Goal: Task Accomplishment & Management: Use online tool/utility

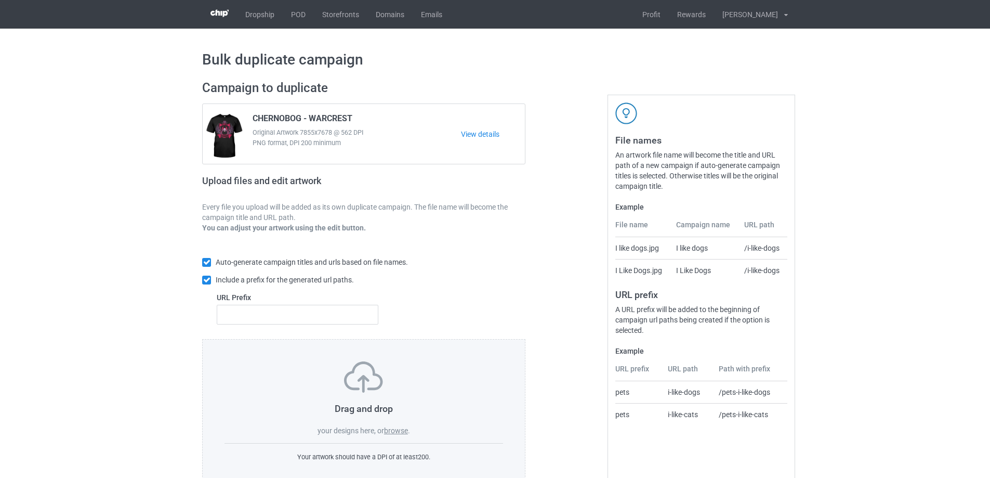
click at [397, 432] on label "browse" at bounding box center [396, 430] width 24 height 8
click at [0, 0] on input "browse" at bounding box center [0, 0] width 0 height 0
click at [395, 430] on label "browse" at bounding box center [396, 430] width 24 height 8
click at [0, 0] on input "browse" at bounding box center [0, 0] width 0 height 0
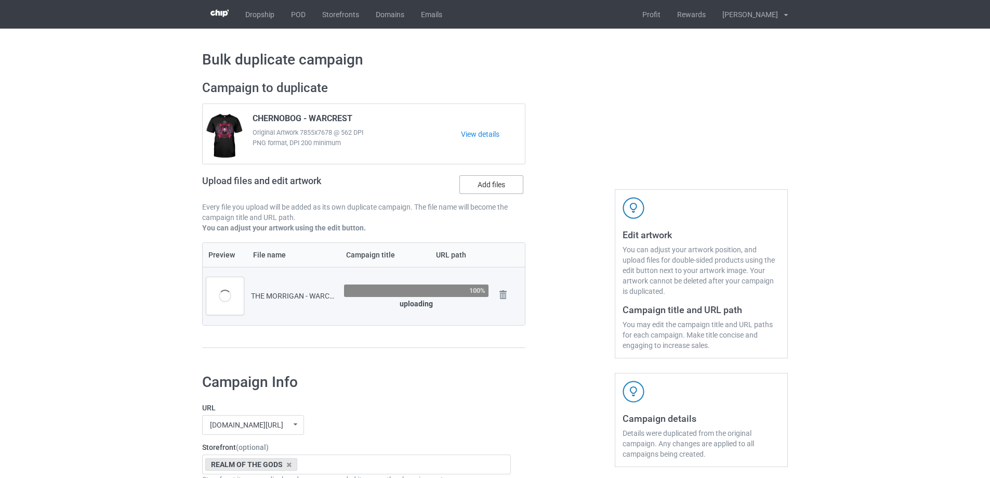
click at [477, 190] on label "Add files" at bounding box center [491, 184] width 64 height 19
click at [0, 0] on input "Add files" at bounding box center [0, 0] width 0 height 0
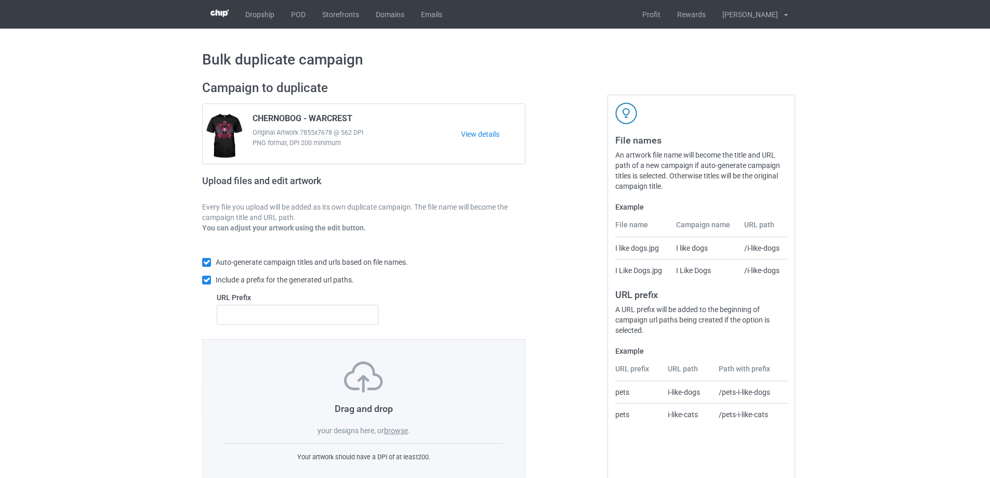
click at [397, 432] on label "browse" at bounding box center [396, 430] width 24 height 8
click at [0, 0] on input "browse" at bounding box center [0, 0] width 0 height 0
click at [392, 428] on label "browse" at bounding box center [396, 430] width 24 height 8
click at [0, 0] on input "browse" at bounding box center [0, 0] width 0 height 0
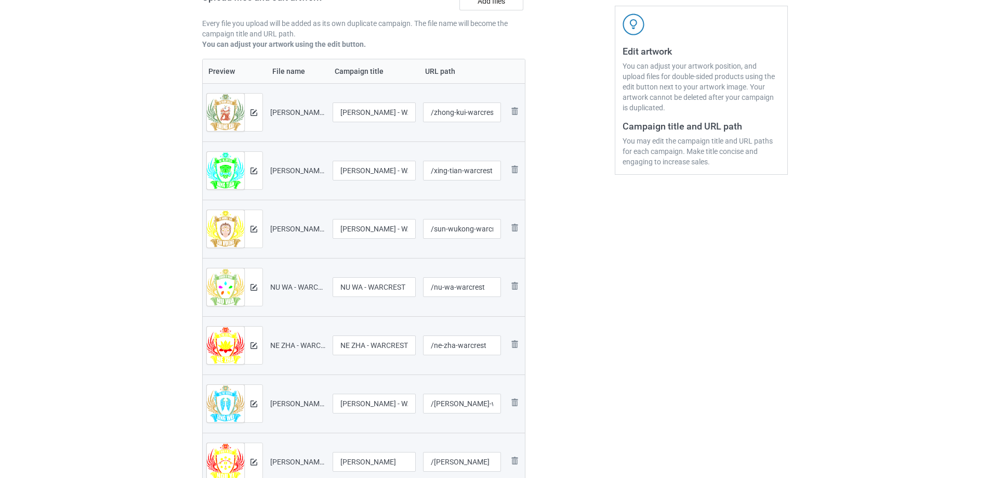
scroll to position [1545, 0]
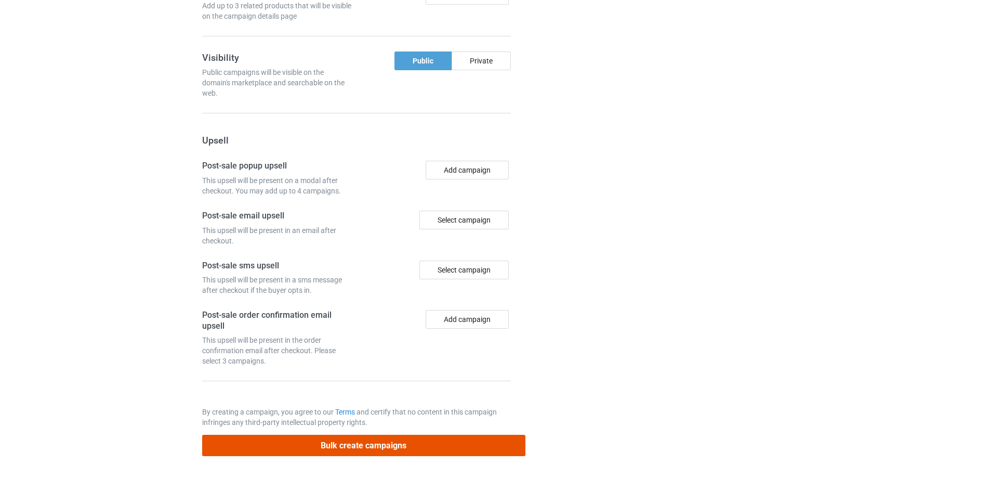
click at [428, 440] on button "Bulk create campaigns" at bounding box center [363, 445] width 323 height 21
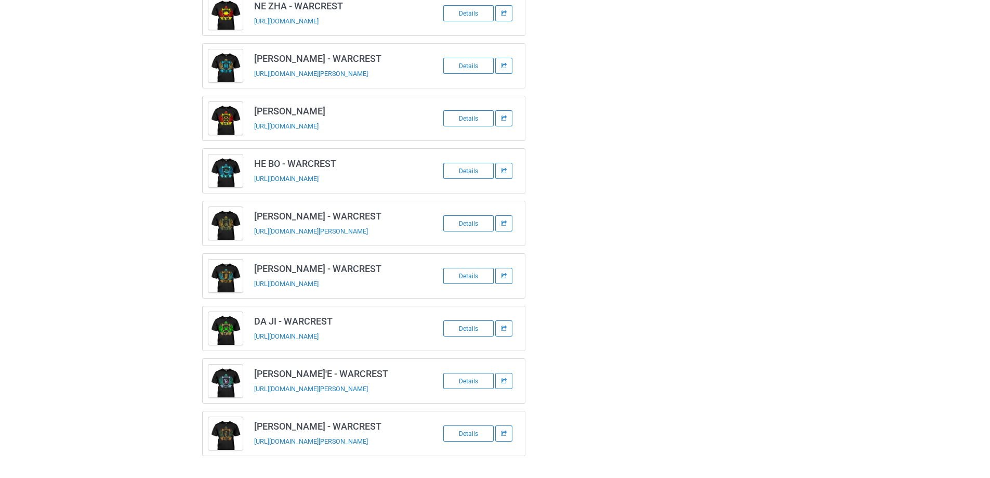
scroll to position [300, 0]
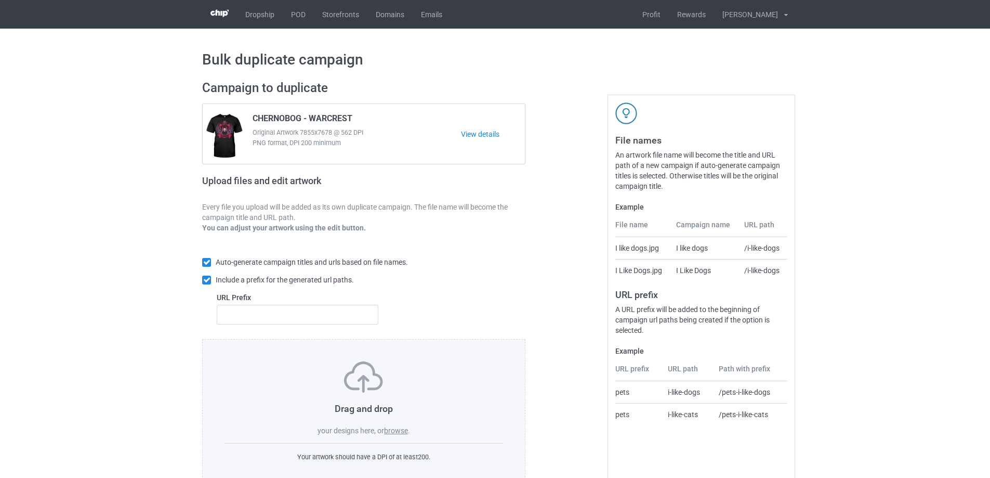
click at [393, 437] on div "Drag and drop your designs here, or browse . Your artwork should have a DPI of …" at bounding box center [363, 412] width 323 height 146
click at [391, 430] on label "browse" at bounding box center [396, 430] width 24 height 8
click at [0, 0] on input "browse" at bounding box center [0, 0] width 0 height 0
click at [399, 431] on label "browse" at bounding box center [396, 430] width 24 height 8
click at [0, 0] on input "browse" at bounding box center [0, 0] width 0 height 0
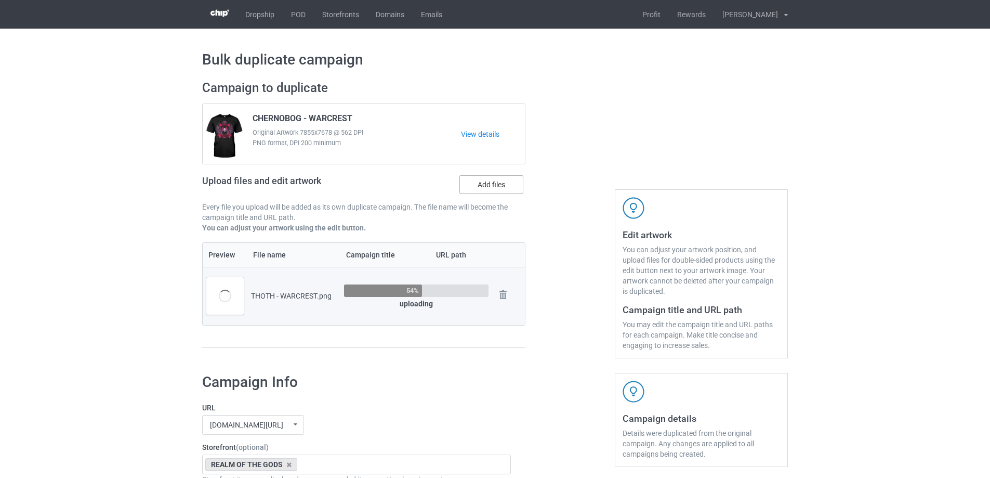
click at [489, 189] on label "Add files" at bounding box center [491, 184] width 64 height 19
click at [0, 0] on input "Add files" at bounding box center [0, 0] width 0 height 0
click at [470, 179] on label "Add files" at bounding box center [491, 184] width 64 height 19
click at [0, 0] on input "Add files" at bounding box center [0, 0] width 0 height 0
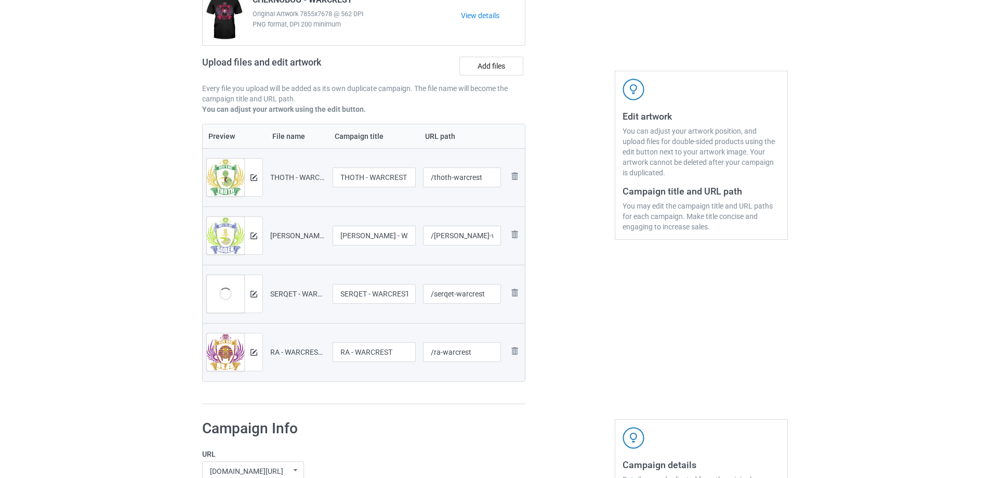
scroll to position [104, 0]
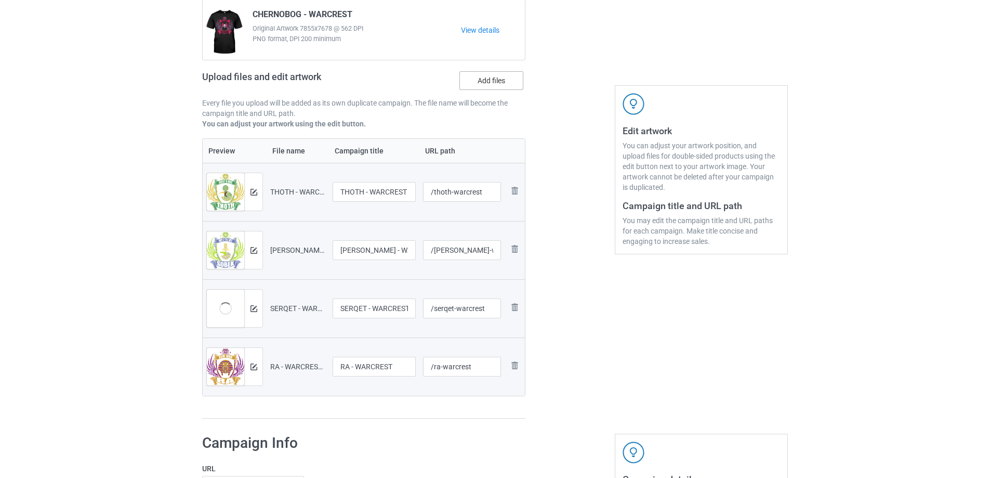
click at [503, 76] on label "Add files" at bounding box center [491, 80] width 64 height 19
click at [0, 0] on input "Add files" at bounding box center [0, 0] width 0 height 0
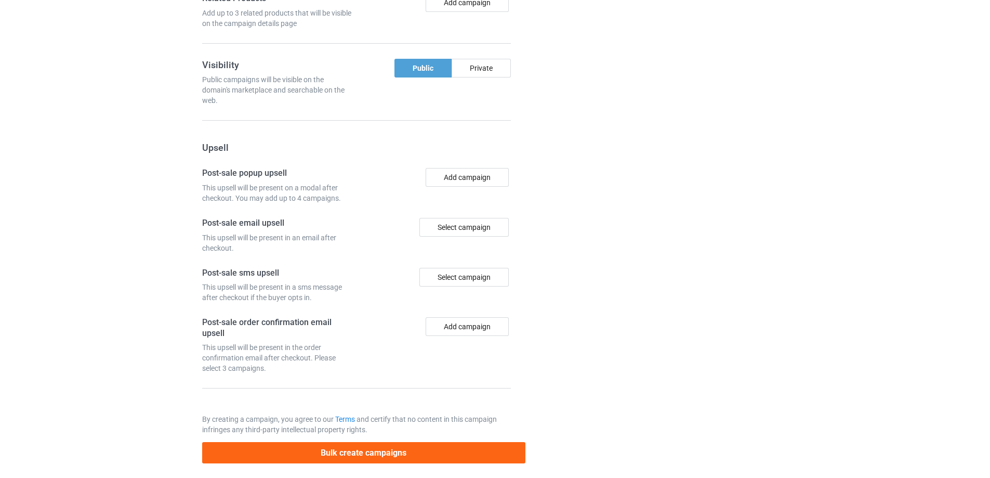
scroll to position [1487, 0]
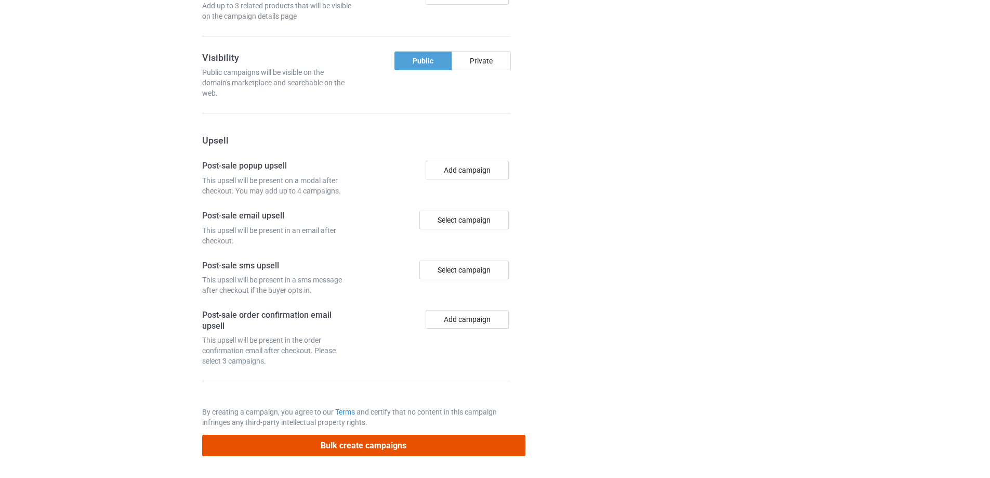
click at [358, 442] on button "Bulk create campaigns" at bounding box center [363, 445] width 323 height 21
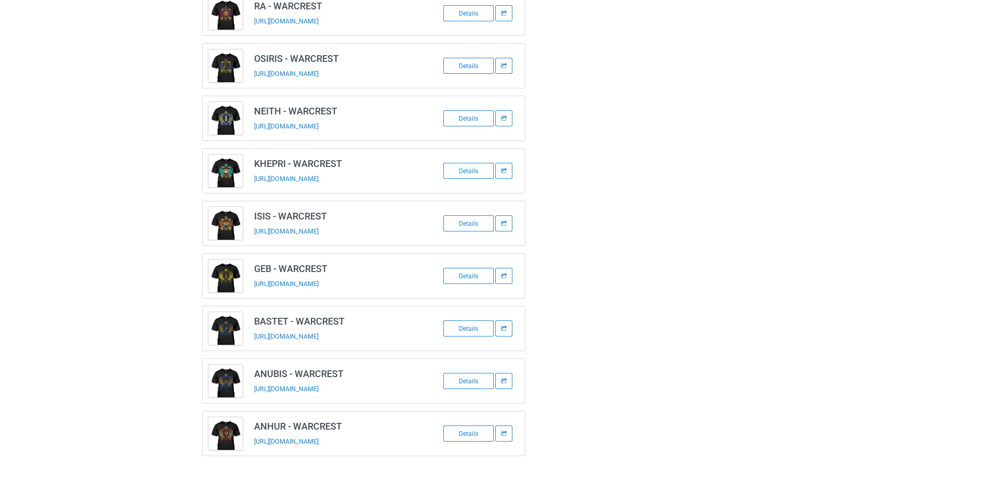
scroll to position [247, 0]
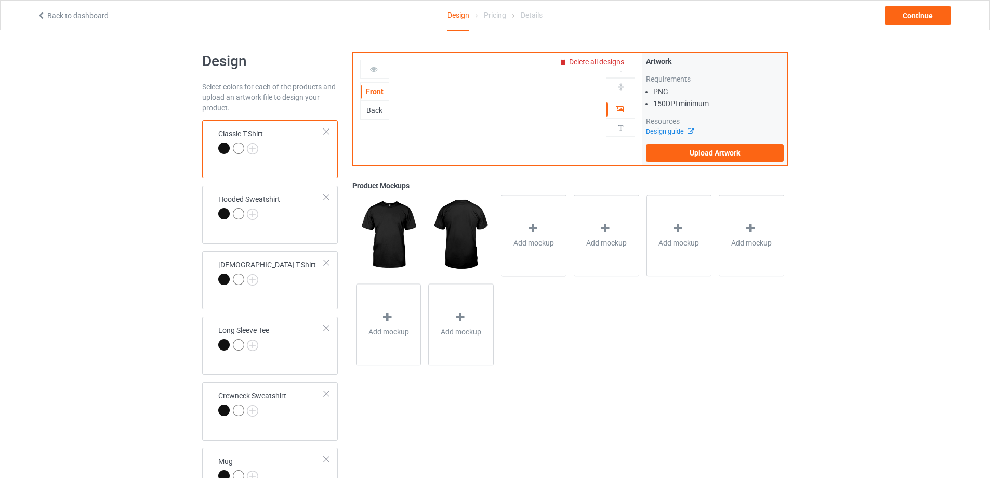
click at [608, 56] on div "Delete all designs" at bounding box center [591, 61] width 87 height 19
click at [609, 63] on span "Delete all designs" at bounding box center [596, 62] width 55 height 8
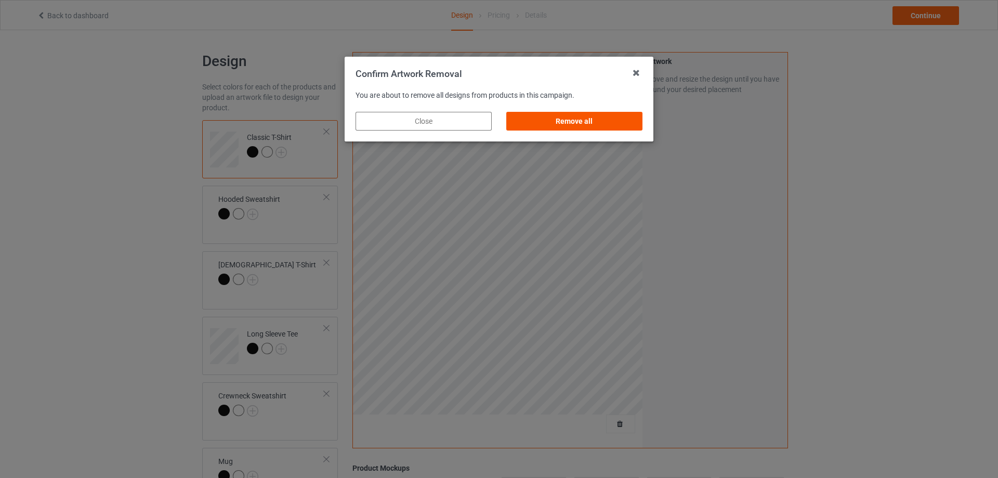
click at [610, 122] on div "Remove all" at bounding box center [574, 121] width 136 height 19
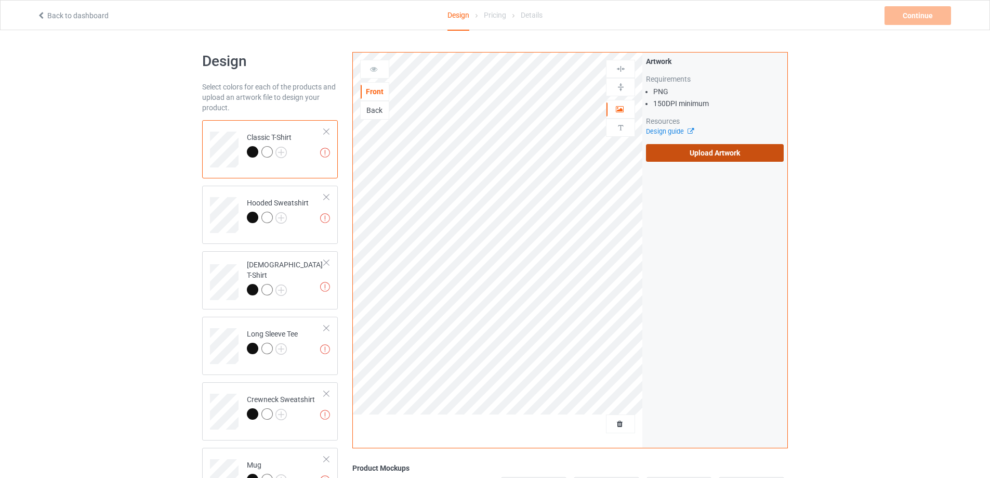
click at [718, 159] on label "Upload Artwork" at bounding box center [715, 153] width 138 height 18
click at [0, 0] on input "Upload Artwork" at bounding box center [0, 0] width 0 height 0
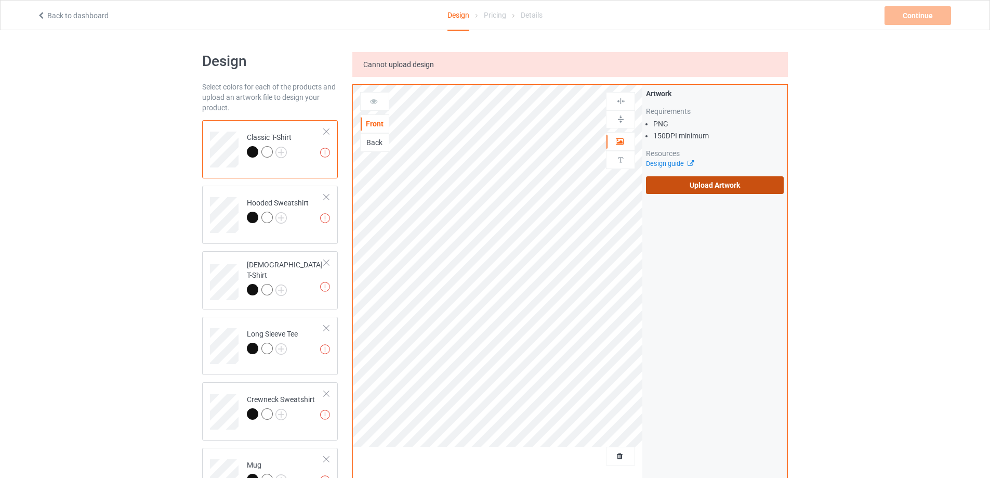
click at [669, 184] on label "Upload Artwork" at bounding box center [715, 185] width 138 height 18
click at [0, 0] on input "Upload Artwork" at bounding box center [0, 0] width 0 height 0
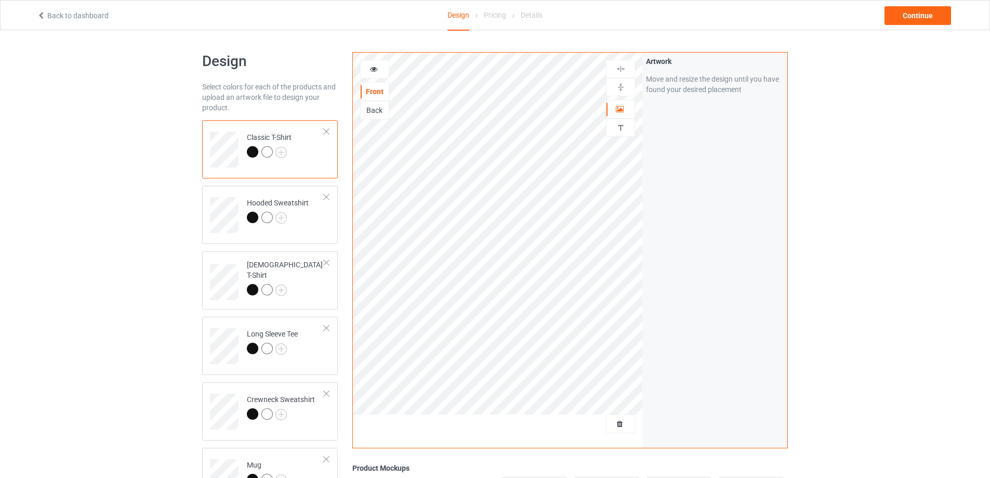
click at [675, 185] on div "Artwork Move and resize the design until you have found your desired placement" at bounding box center [714, 249] width 145 height 395
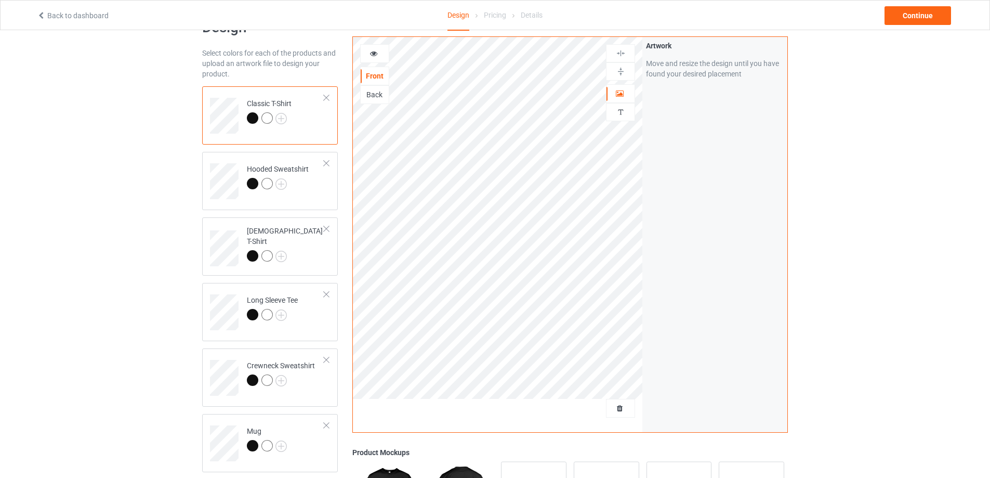
scroll to position [104, 0]
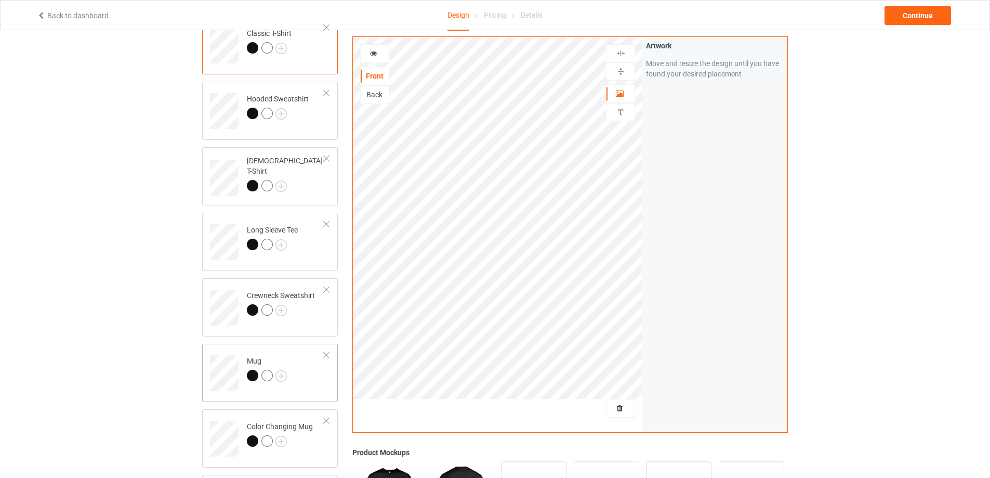
click at [303, 388] on td "Mug" at bounding box center [285, 369] width 89 height 43
click at [620, 72] on img at bounding box center [621, 72] width 10 height 10
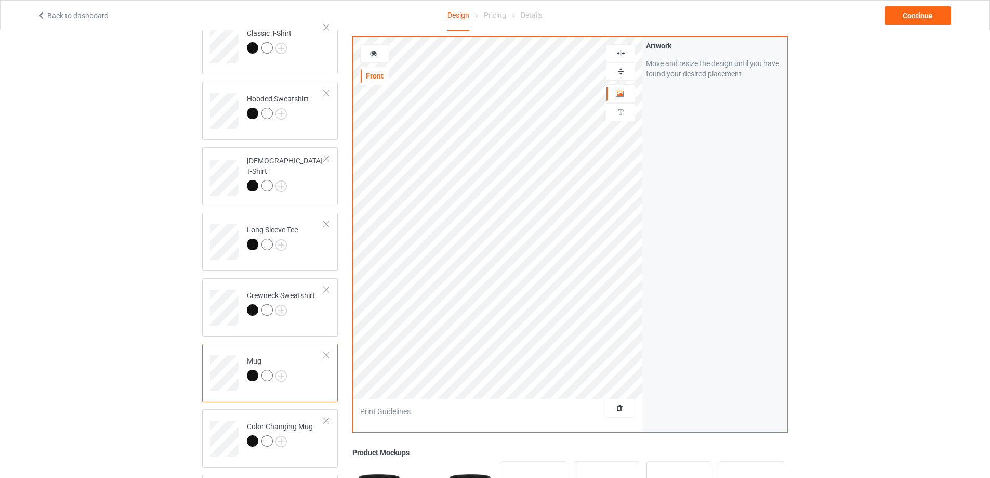
click at [620, 71] on img at bounding box center [621, 72] width 10 height 10
click at [911, 13] on div "Continue" at bounding box center [918, 15] width 67 height 19
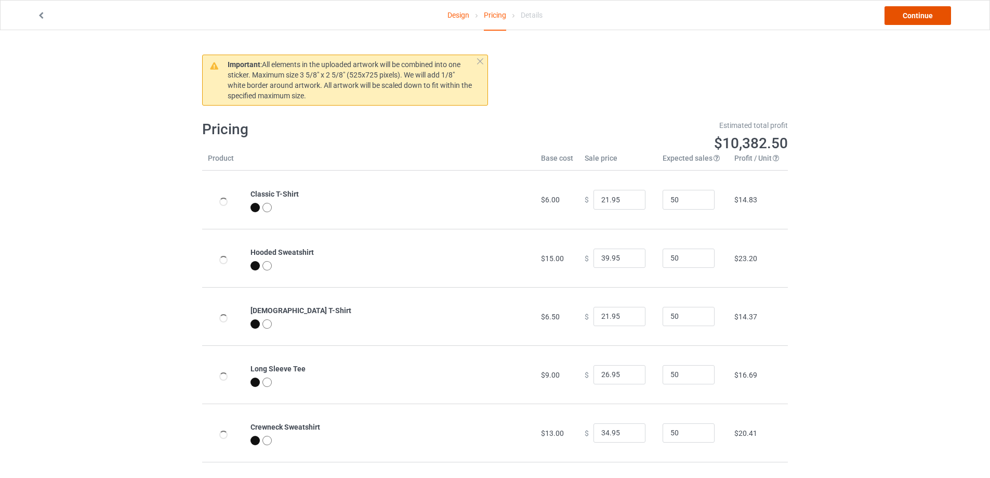
click at [911, 13] on link "Continue" at bounding box center [918, 15] width 67 height 19
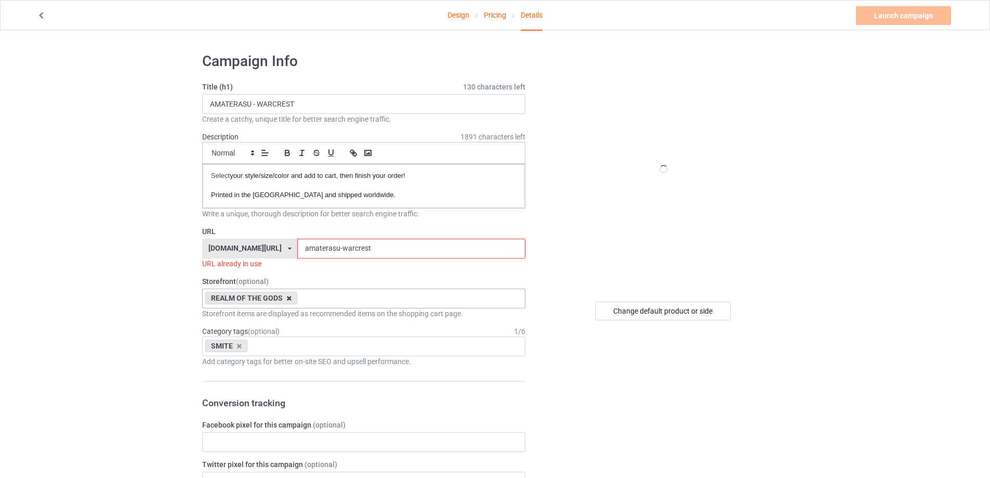
click at [289, 297] on icon at bounding box center [288, 298] width 5 height 7
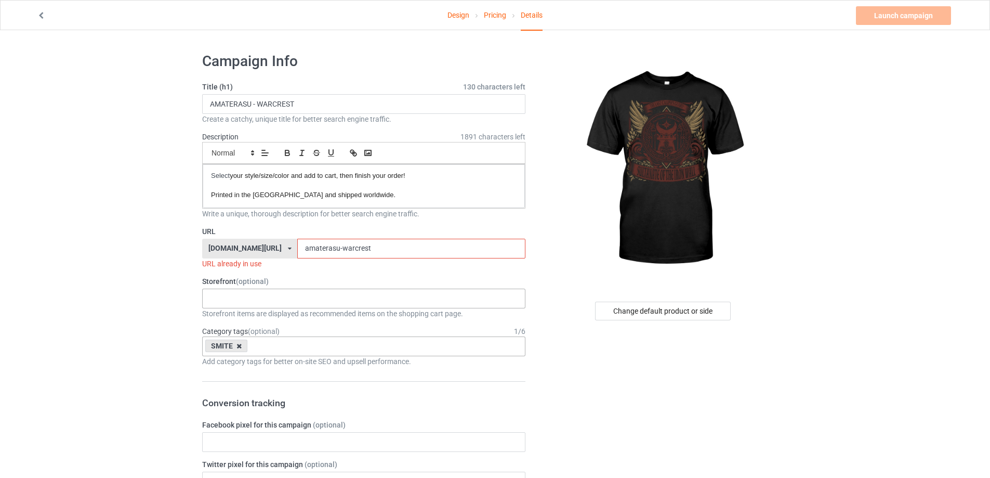
click at [239, 344] on icon at bounding box center [238, 346] width 5 height 7
click at [252, 292] on div "FORGOTTEN REALM APEX FRONTIER The Æsir CHOSEN MAN REALM OF THE LOTUS MANAGED DE…" at bounding box center [363, 298] width 323 height 20
click at [245, 247] on div "[DOMAIN_NAME][URL]" at bounding box center [244, 247] width 73 height 7
click at [249, 284] on div "[DOMAIN_NAME][URL]" at bounding box center [250, 287] width 94 height 19
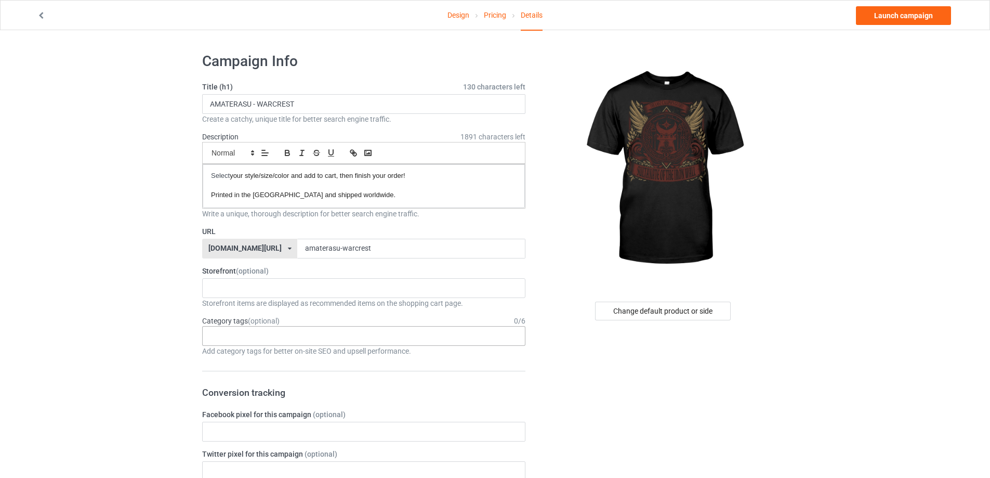
click at [254, 285] on div "Loading..." at bounding box center [363, 288] width 323 height 20
click at [256, 308] on div "TRENCH CRUSADE" at bounding box center [364, 306] width 322 height 19
click at [258, 338] on div "Age > 1-19 > 1 Age > 1-12 Months > 1 Month Age > 1-12 Months Age > 1-19 Age > 1…" at bounding box center [363, 336] width 323 height 20
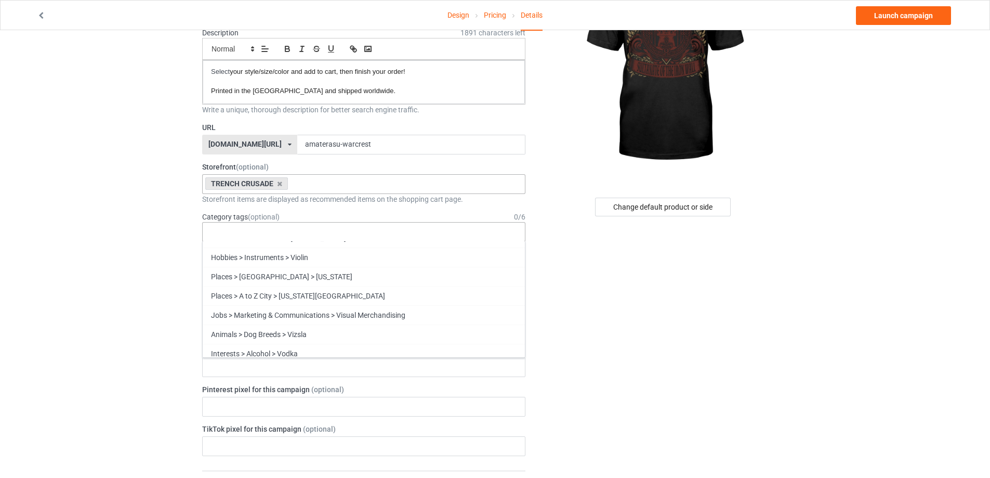
scroll to position [45039, 0]
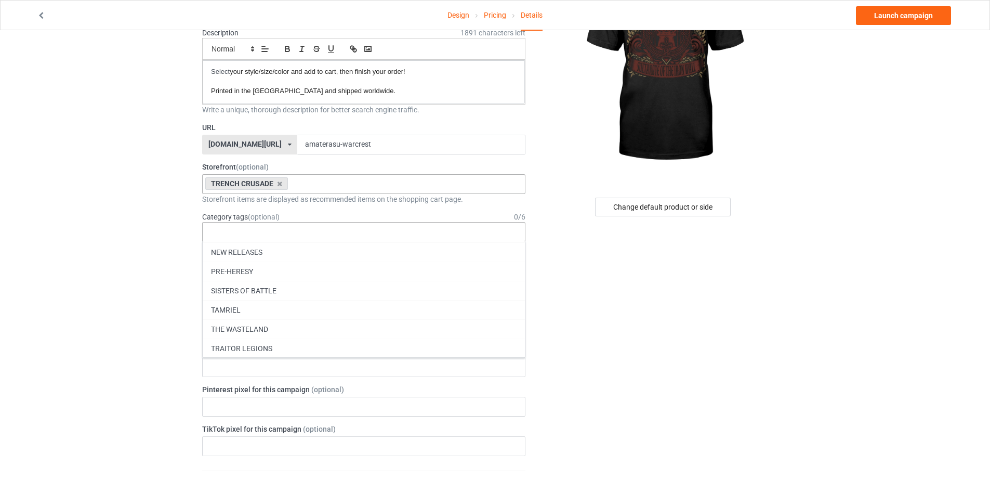
click at [328, 363] on div "TRENCH CRUSADE" at bounding box center [364, 367] width 322 height 19
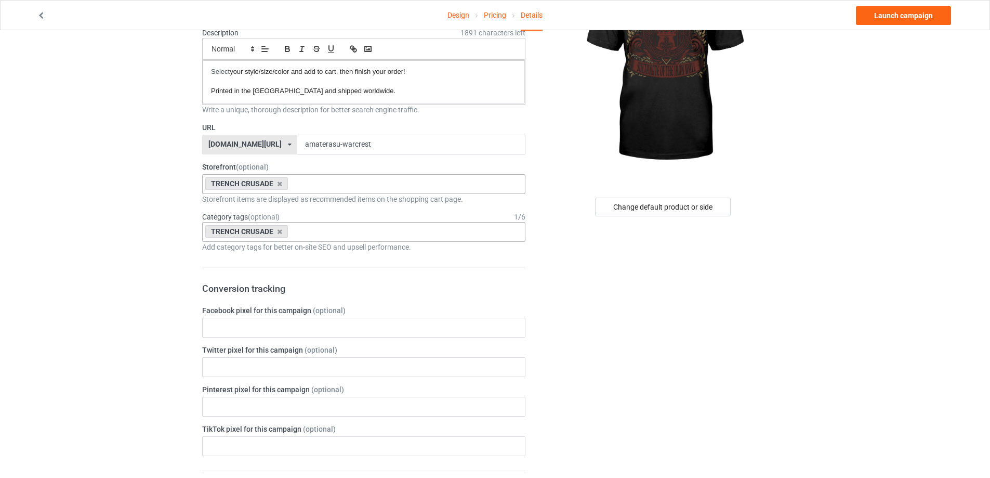
click at [25, 304] on div "Design Pricing Details Launch campaign Campaign Info Title (h1) 130 characters …" at bounding box center [495, 464] width 990 height 1077
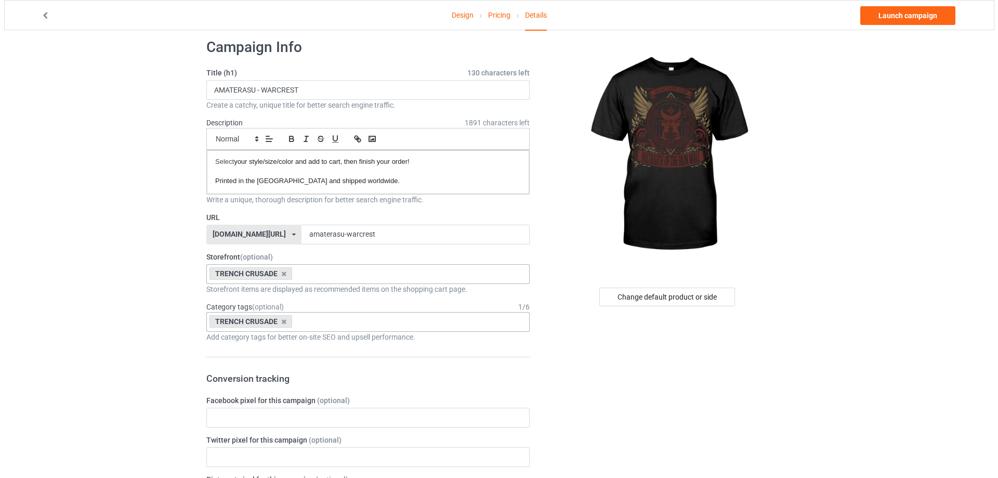
scroll to position [0, 0]
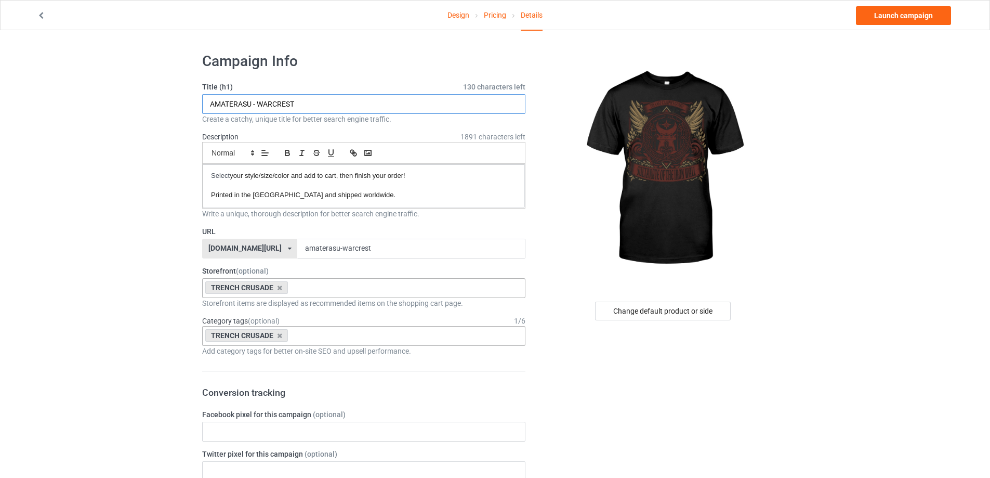
drag, startPoint x: 146, startPoint y: 123, endPoint x: 262, endPoint y: 320, distance: 228.8
paste input "SULTANATE - SIGNET"
type input "SULTANATE - SIGNET CREST"
drag, startPoint x: 377, startPoint y: 248, endPoint x: 209, endPoint y: 249, distance: 167.4
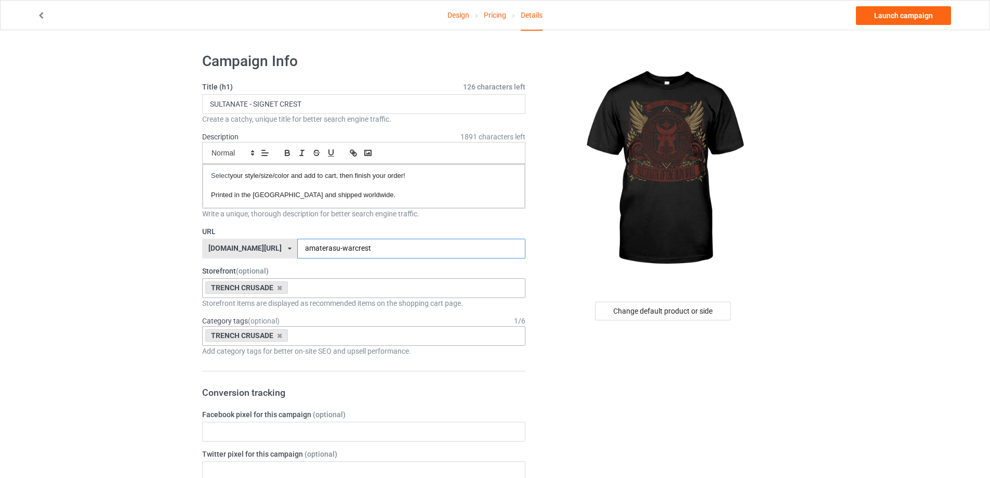
click at [209, 249] on div "escandesigns.com/ absoluttees.com/ escandesigns.com/ teechip.com/ 5a540237caef5…" at bounding box center [363, 249] width 323 height 20
paste input "sultanate - signet"
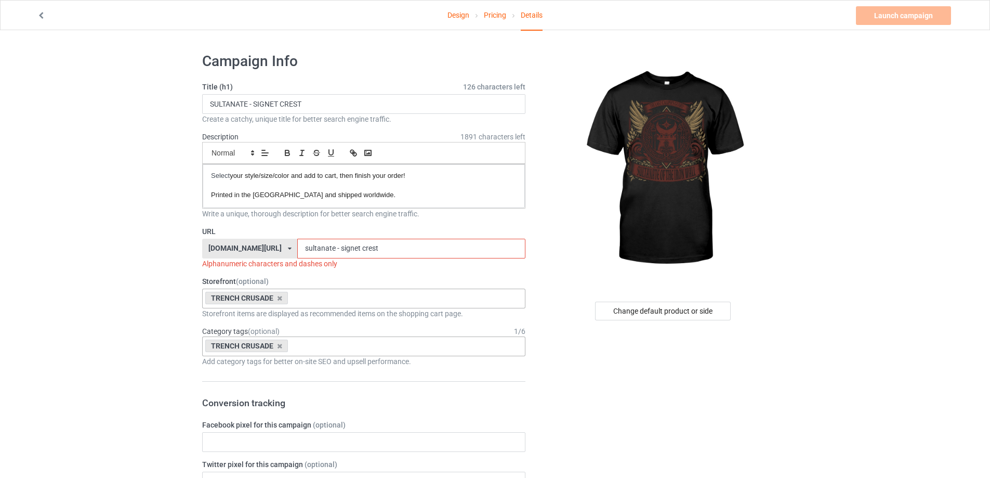
click at [322, 247] on input "sultanate - signet crest" at bounding box center [411, 249] width 228 height 20
click at [327, 249] on input "sultanate - signet crest" at bounding box center [411, 249] width 228 height 20
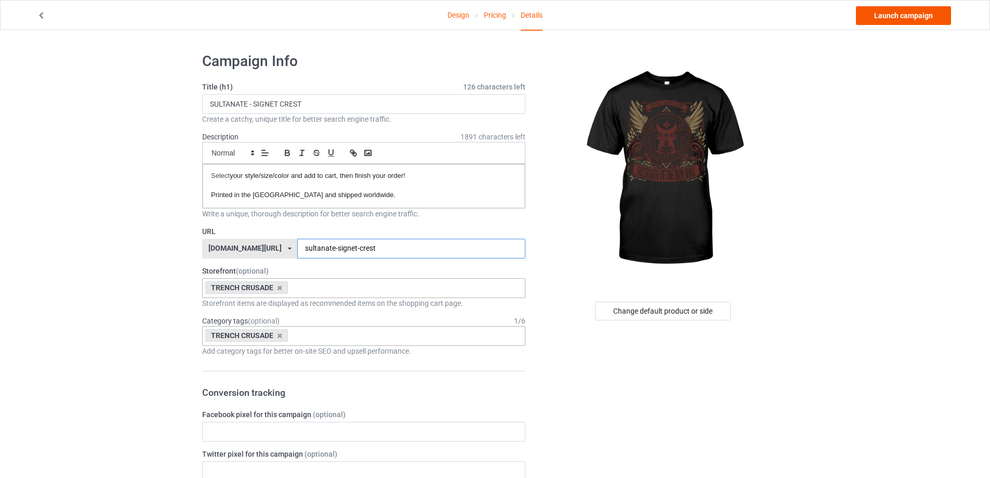
type input "sultanate-signet-crest"
click at [892, 15] on link "Launch campaign" at bounding box center [903, 15] width 95 height 19
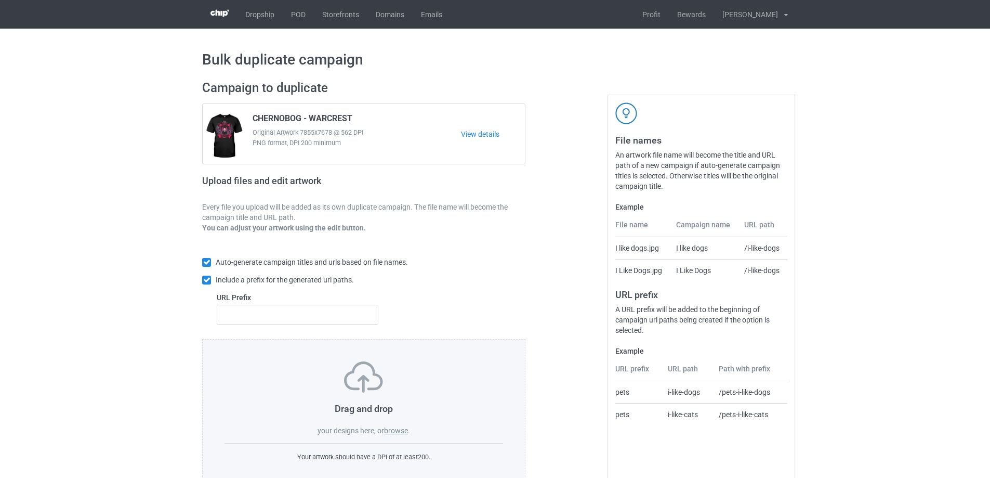
click at [394, 429] on label "browse" at bounding box center [396, 430] width 24 height 8
click at [0, 0] on input "browse" at bounding box center [0, 0] width 0 height 0
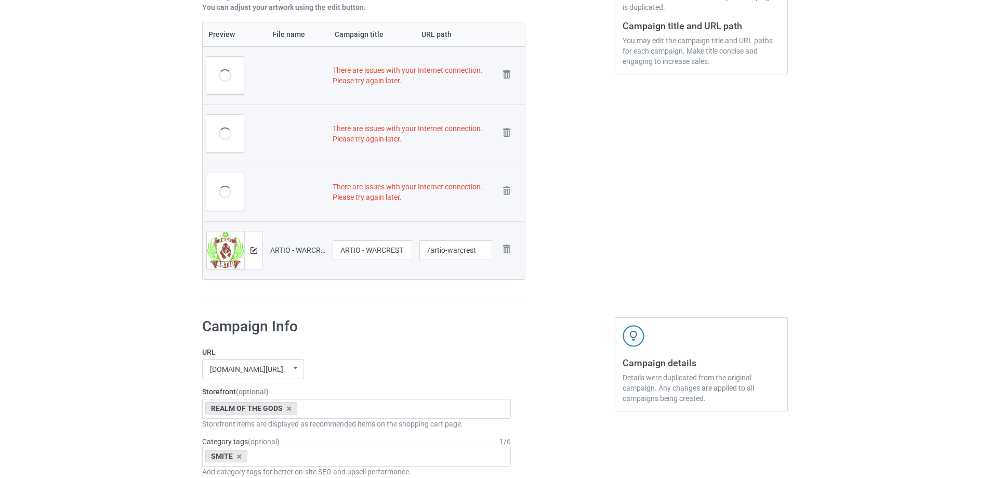
scroll to position [208, 0]
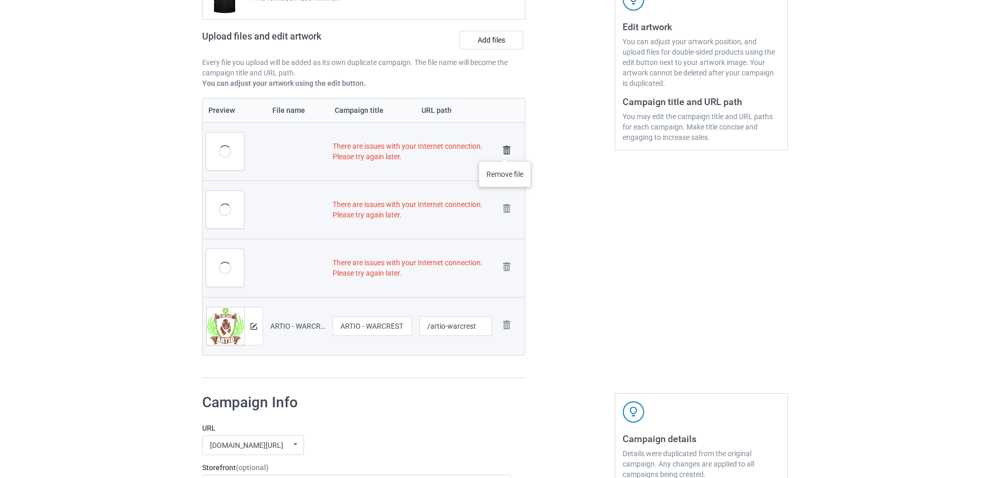
click at [505, 151] on img at bounding box center [506, 150] width 15 height 15
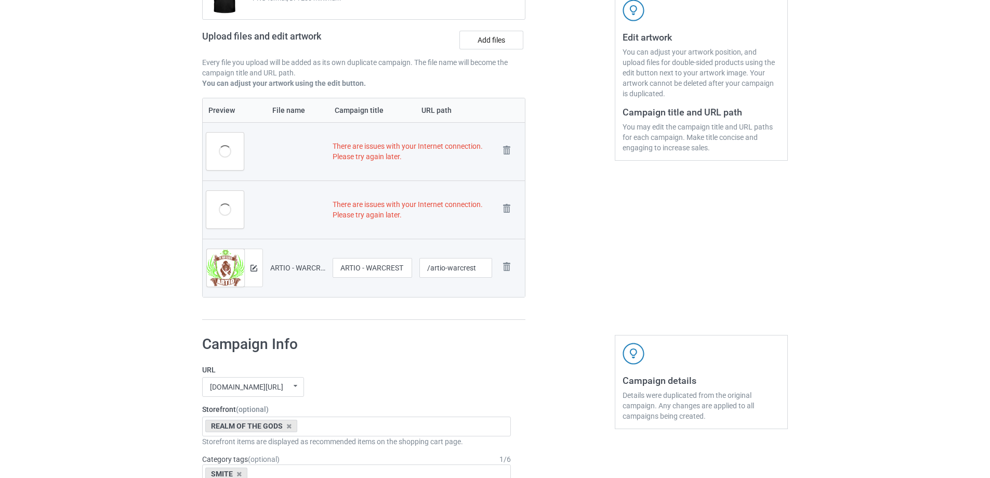
click at [0, 0] on img at bounding box center [0, 0] width 0 height 0
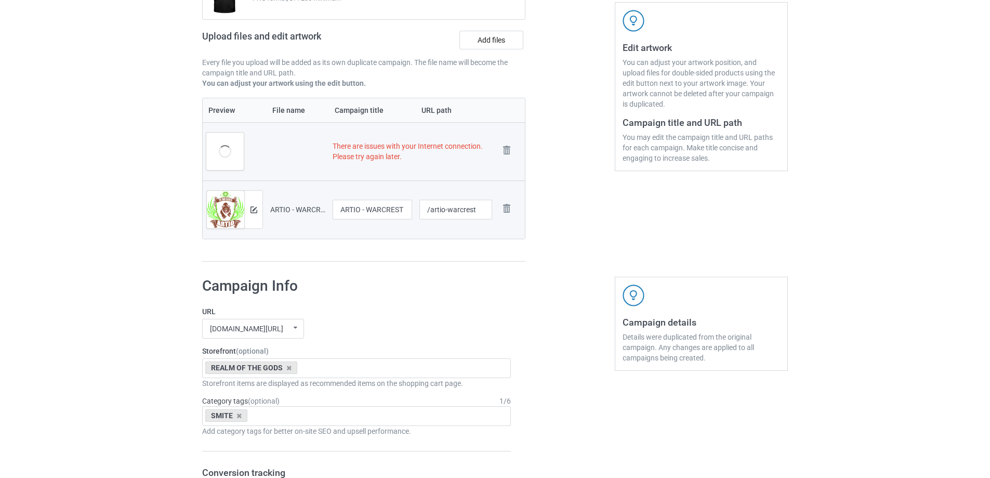
click at [0, 0] on img at bounding box center [0, 0] width 0 height 0
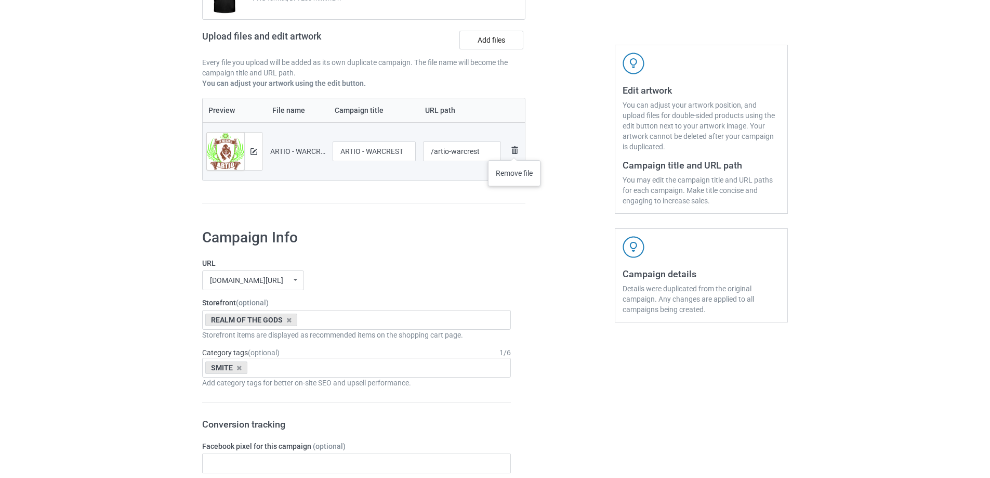
click at [515, 150] on img at bounding box center [514, 150] width 12 height 12
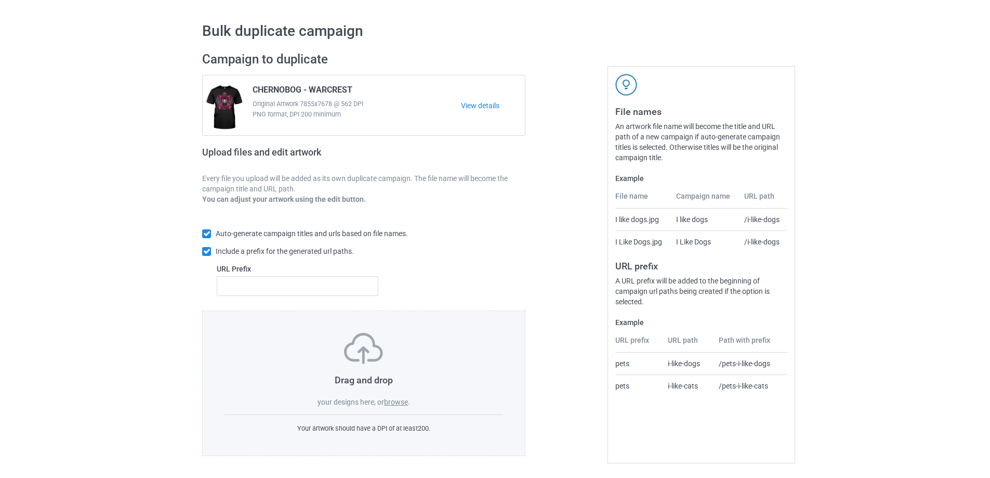
click at [391, 400] on label "browse" at bounding box center [396, 402] width 24 height 8
click at [0, 0] on input "browse" at bounding box center [0, 0] width 0 height 0
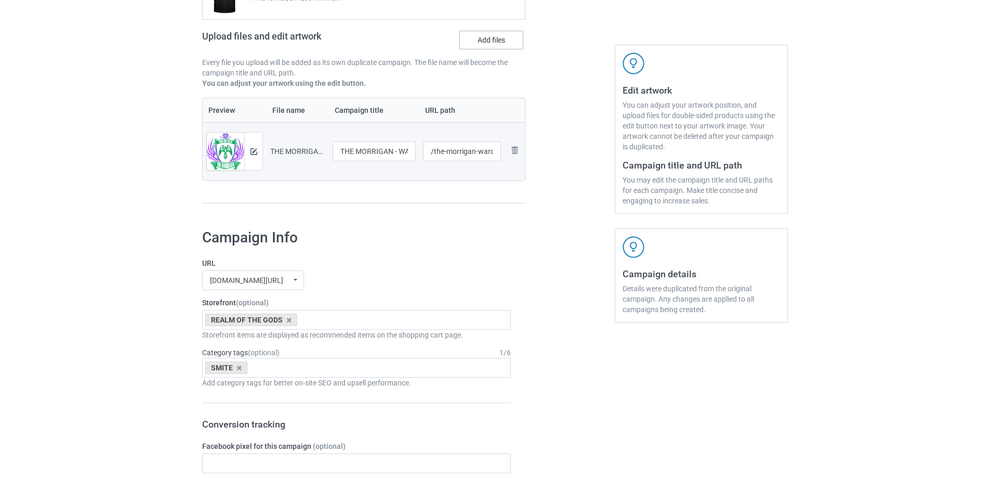
click at [488, 42] on label "Add files" at bounding box center [491, 40] width 64 height 19
click at [0, 0] on input "Add files" at bounding box center [0, 0] width 0 height 0
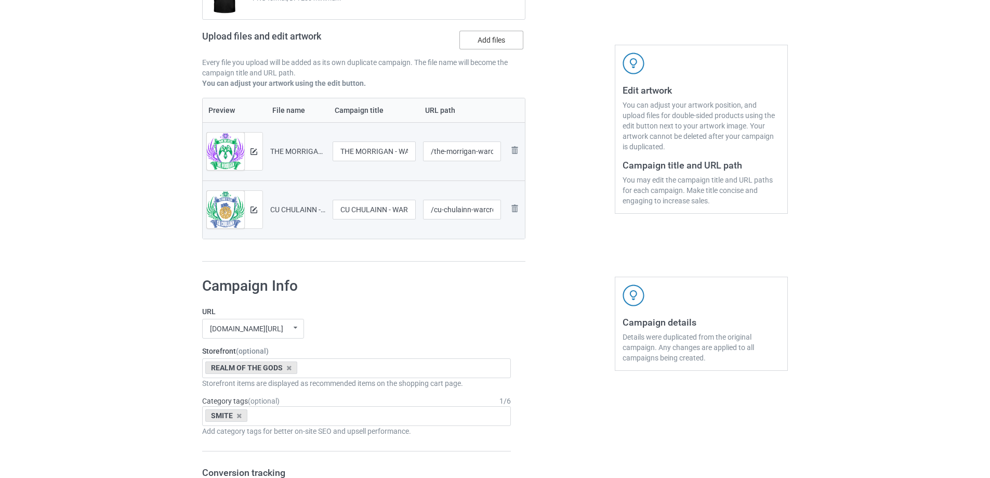
click at [480, 41] on label "Add files" at bounding box center [491, 40] width 64 height 19
click at [0, 0] on input "Add files" at bounding box center [0, 0] width 0 height 0
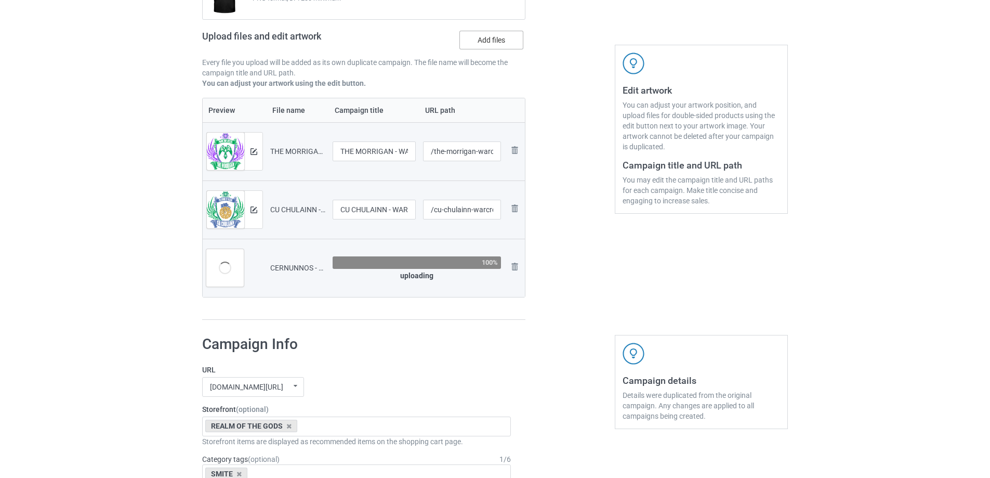
click at [482, 43] on label "Add files" at bounding box center [491, 40] width 64 height 19
click at [0, 0] on input "Add files" at bounding box center [0, 0] width 0 height 0
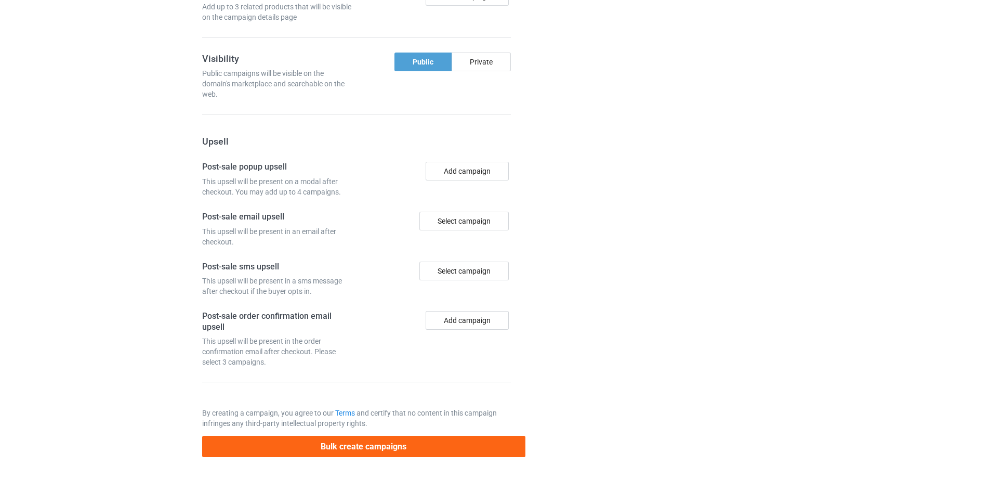
scroll to position [1021, 0]
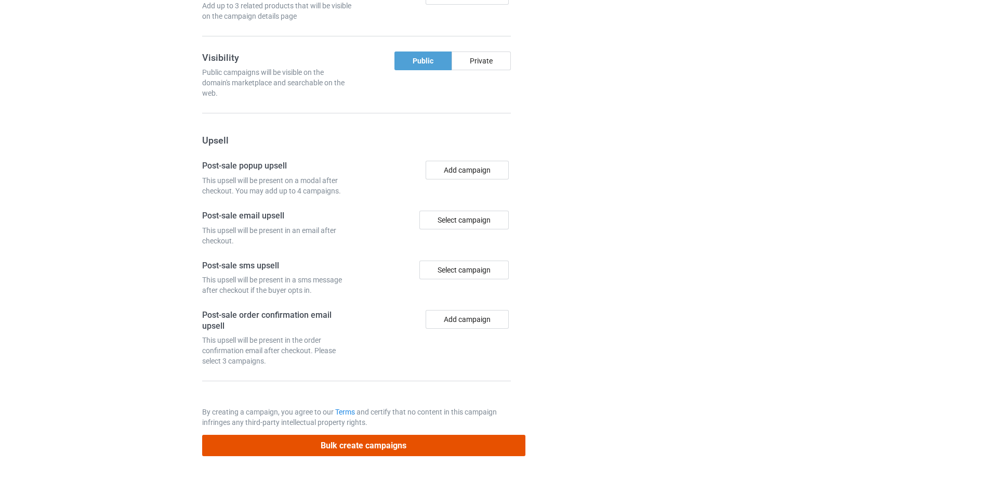
click at [352, 443] on button "Bulk create campaigns" at bounding box center [363, 445] width 323 height 21
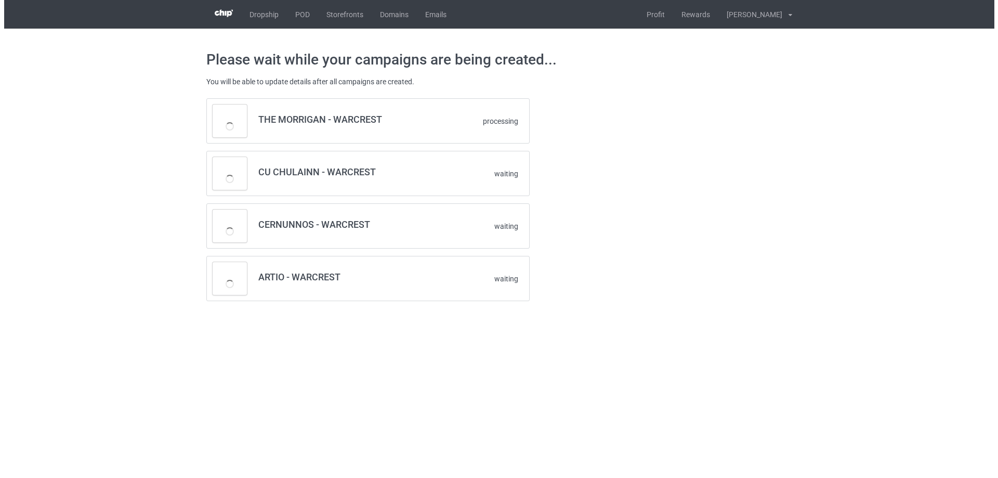
scroll to position [0, 0]
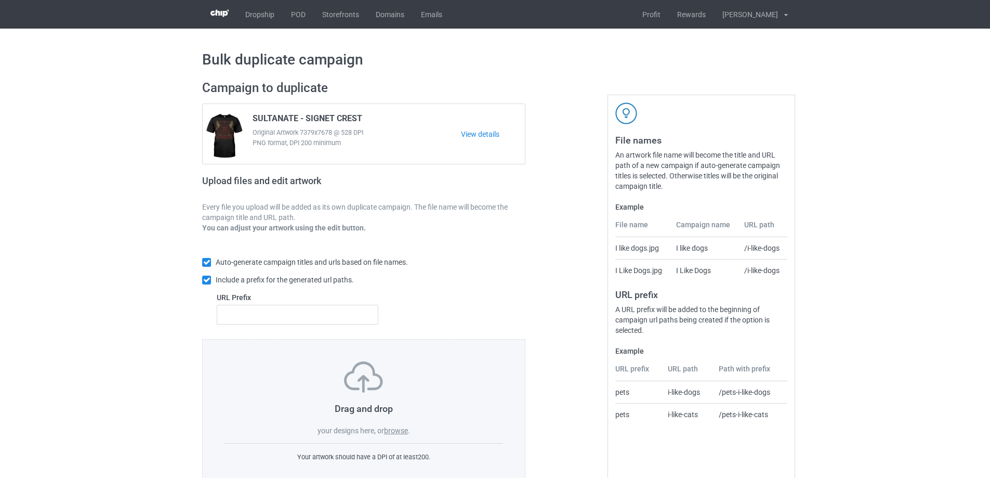
click at [393, 431] on label "browse" at bounding box center [396, 430] width 24 height 8
click at [0, 0] on input "browse" at bounding box center [0, 0] width 0 height 0
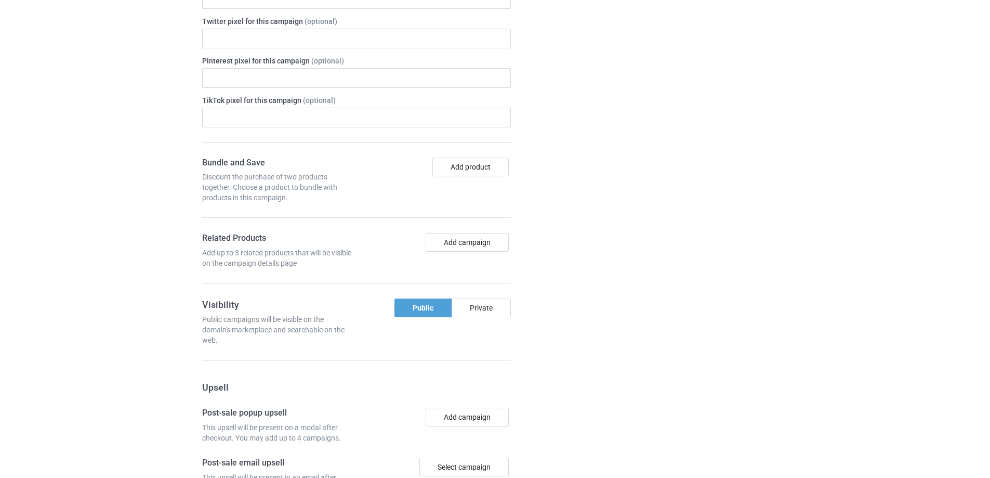
scroll to position [1079, 0]
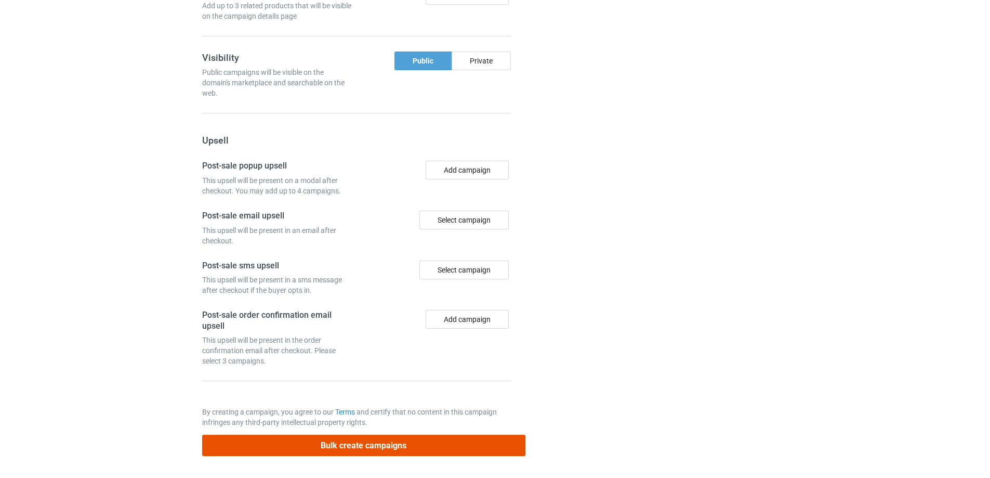
click at [325, 446] on button "Bulk create campaigns" at bounding box center [363, 445] width 323 height 21
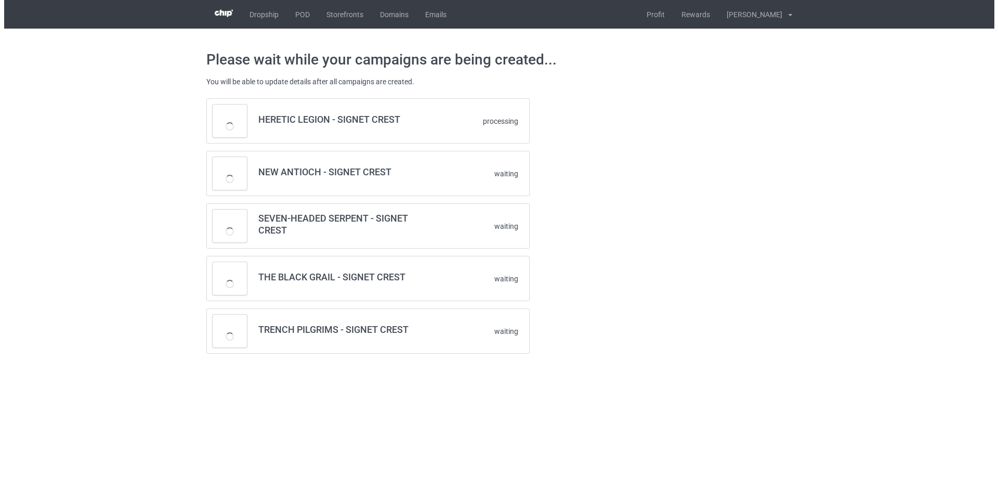
scroll to position [0, 0]
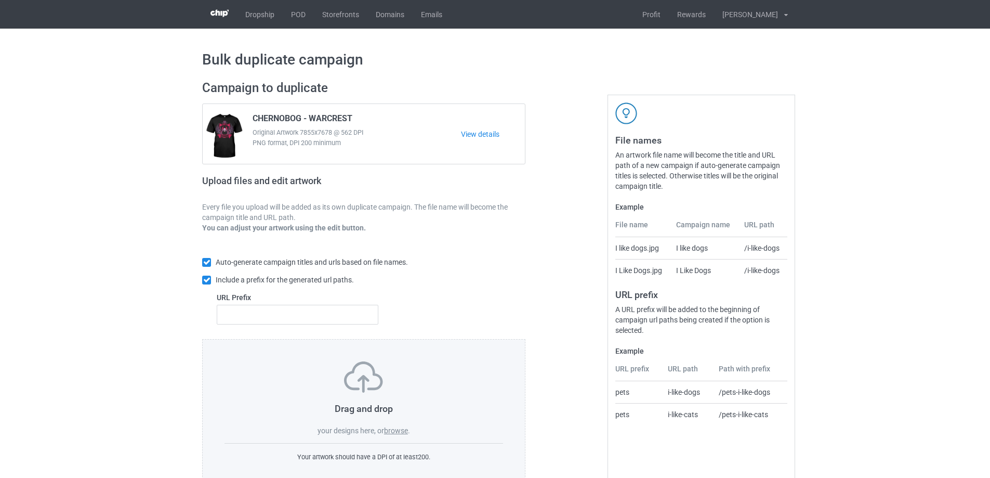
click at [393, 425] on div "Drag and drop your designs here, or browse ." at bounding box center [364, 398] width 279 height 74
click at [392, 429] on label "browse" at bounding box center [396, 430] width 24 height 8
click at [0, 0] on input "browse" at bounding box center [0, 0] width 0 height 0
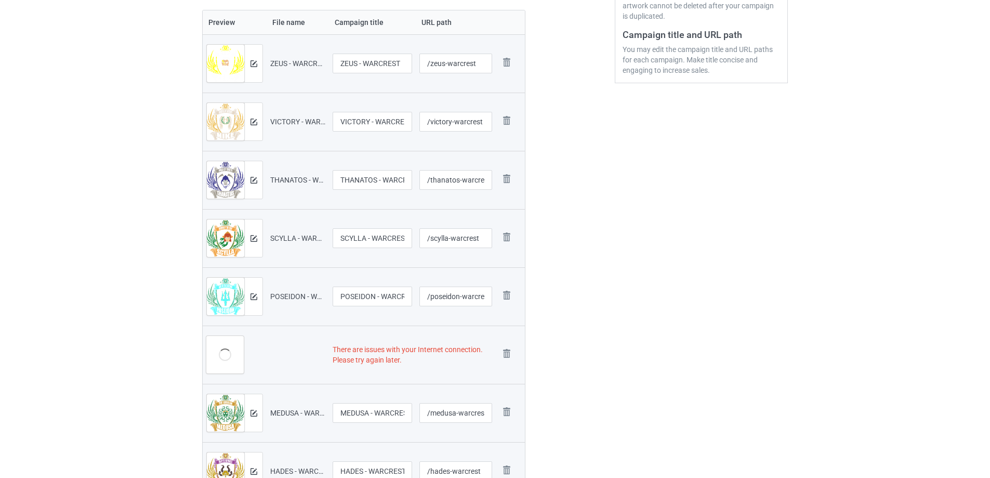
scroll to position [416, 0]
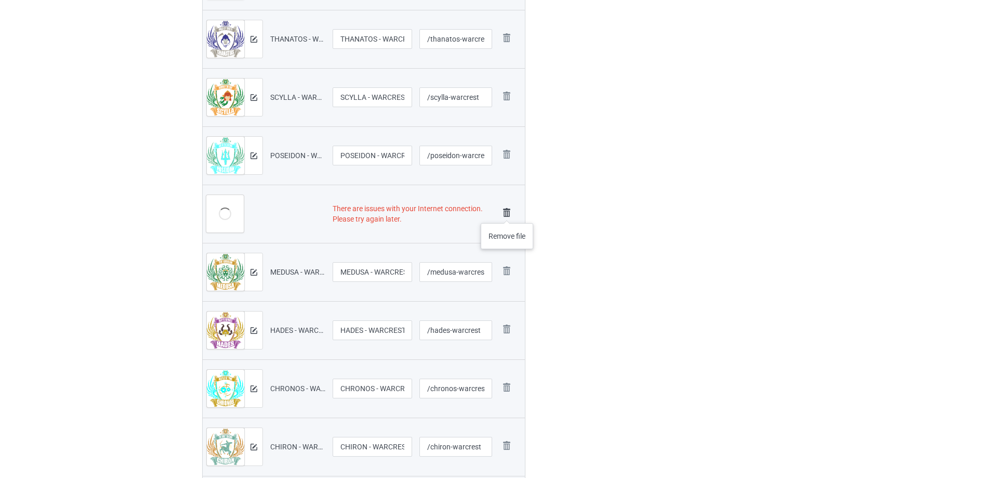
click at [507, 213] on img at bounding box center [506, 212] width 15 height 15
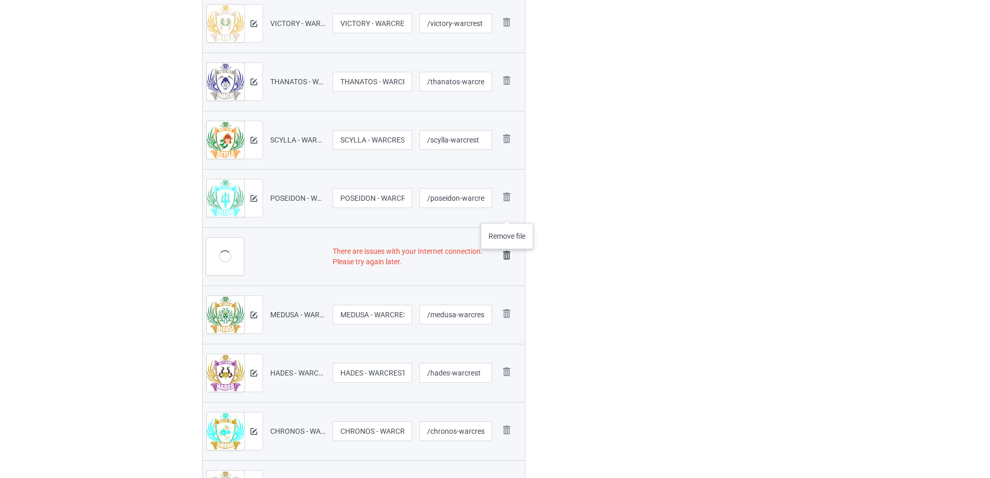
click at [507, 285] on td "Remove file" at bounding box center [510, 314] width 29 height 58
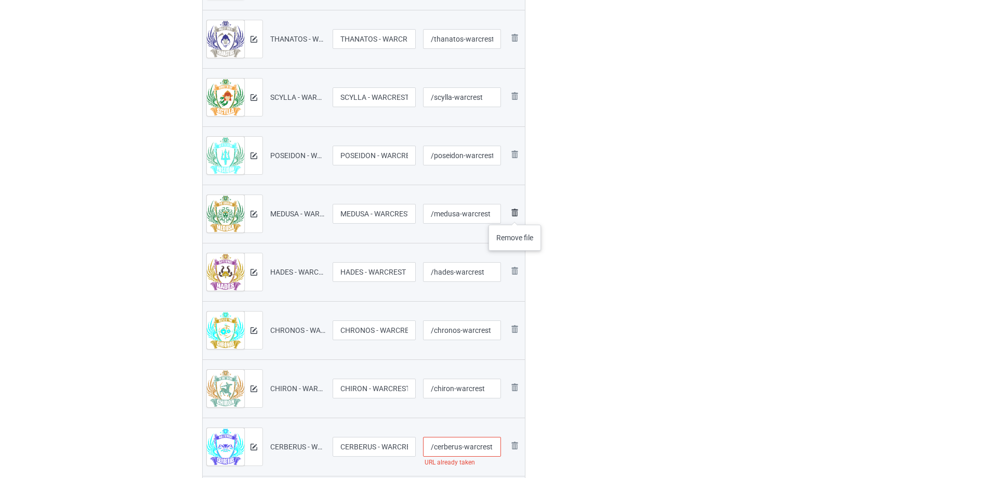
click at [515, 214] on img at bounding box center [514, 212] width 12 height 12
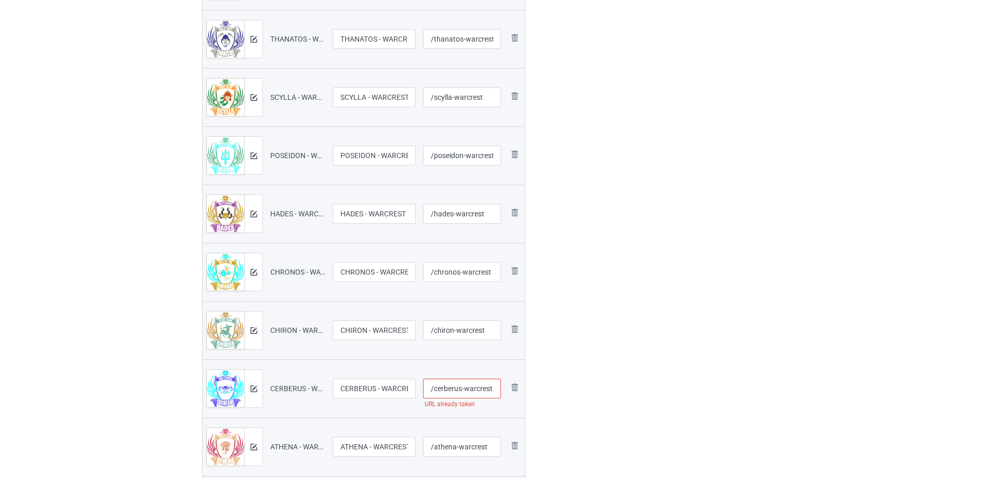
click at [0, 0] on img at bounding box center [0, 0] width 0 height 0
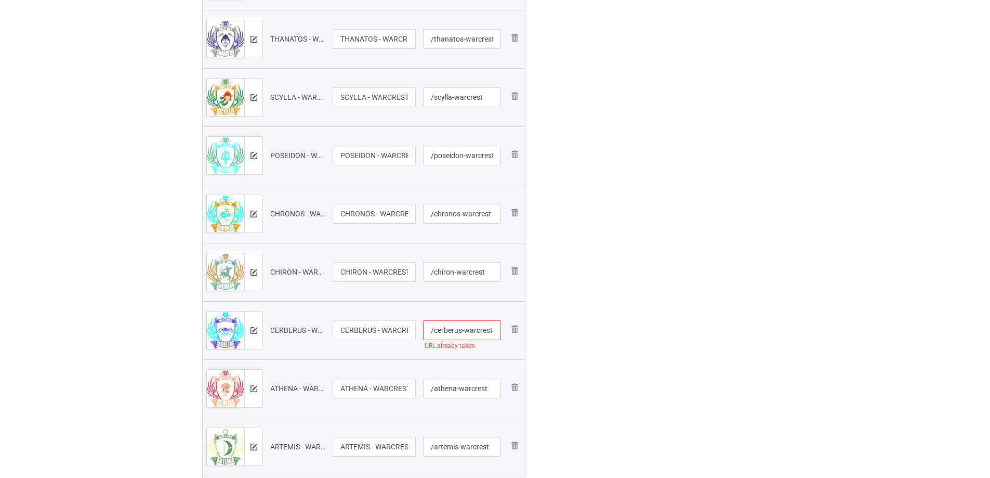
click at [0, 0] on img at bounding box center [0, 0] width 0 height 0
click at [515, 323] on link at bounding box center [514, 330] width 12 height 15
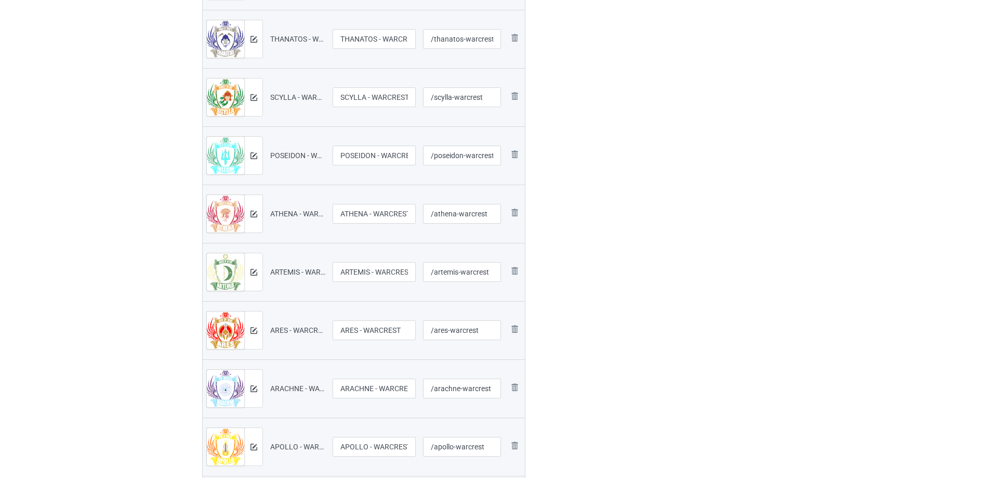
click at [0, 0] on img at bounding box center [0, 0] width 0 height 0
click at [515, 323] on link at bounding box center [514, 330] width 12 height 15
click at [515, 381] on link at bounding box center [514, 388] width 12 height 15
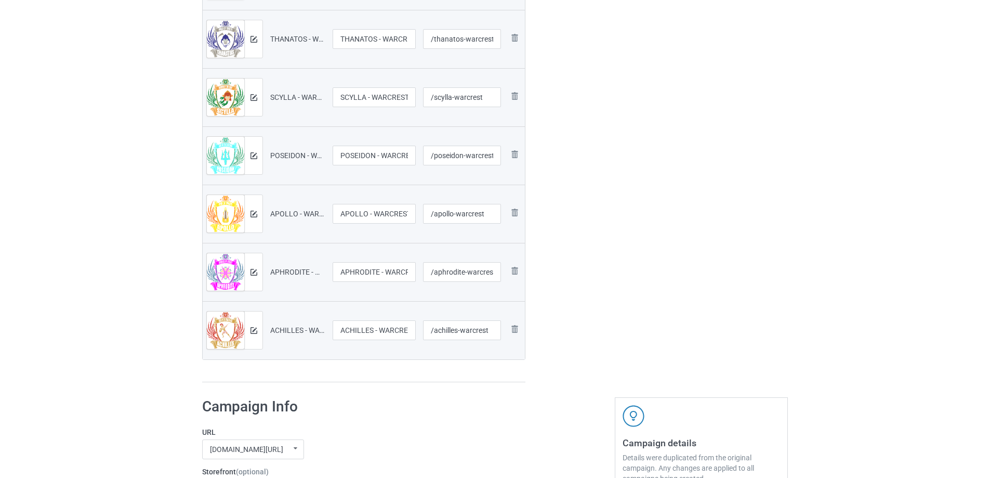
click at [0, 0] on img at bounding box center [0, 0] width 0 height 0
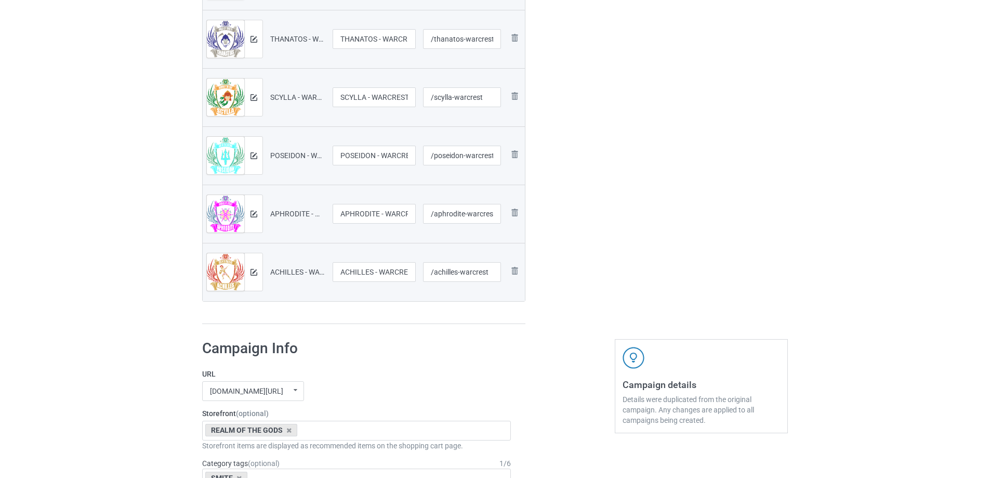
click at [0, 0] on img at bounding box center [0, 0] width 0 height 0
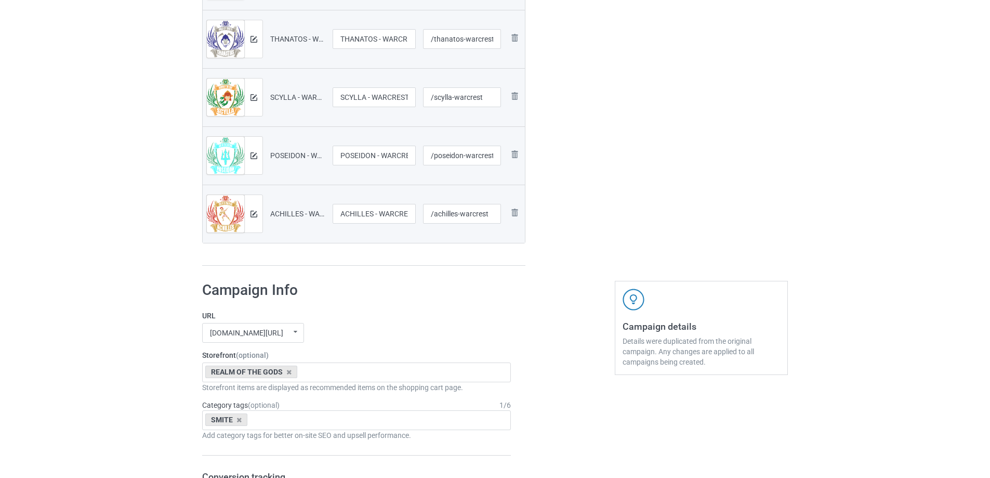
click at [0, 0] on img at bounding box center [0, 0] width 0 height 0
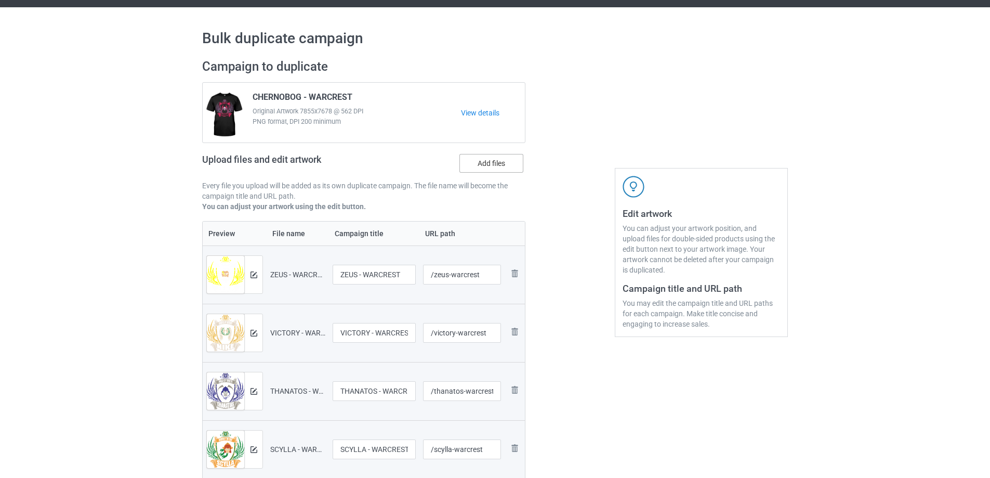
scroll to position [9, 0]
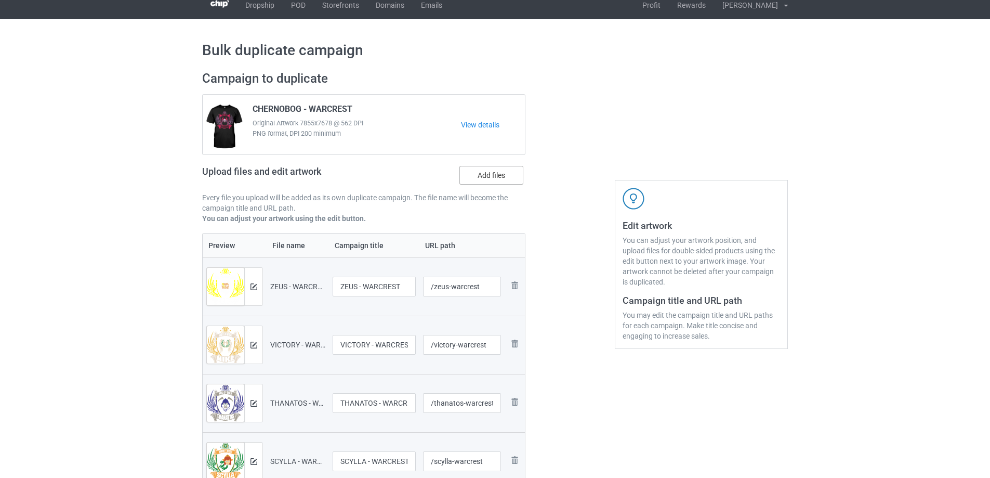
click at [503, 183] on label "Add files" at bounding box center [491, 175] width 64 height 19
click at [0, 0] on input "Add files" at bounding box center [0, 0] width 0 height 0
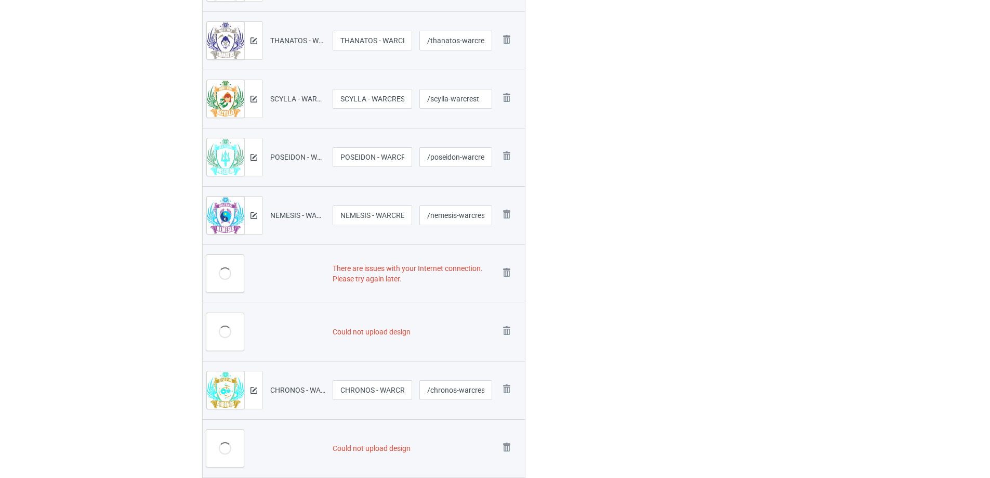
scroll to position [633, 0]
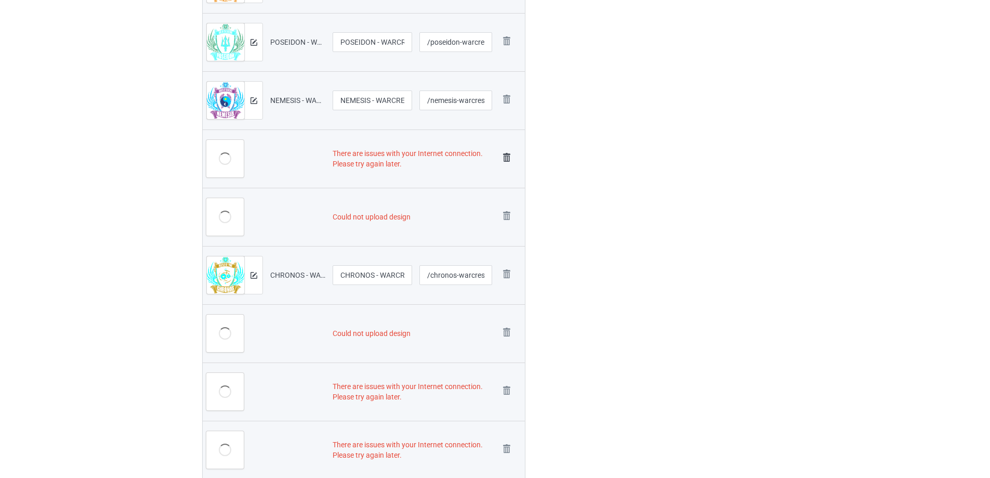
click at [507, 158] on img at bounding box center [506, 157] width 15 height 15
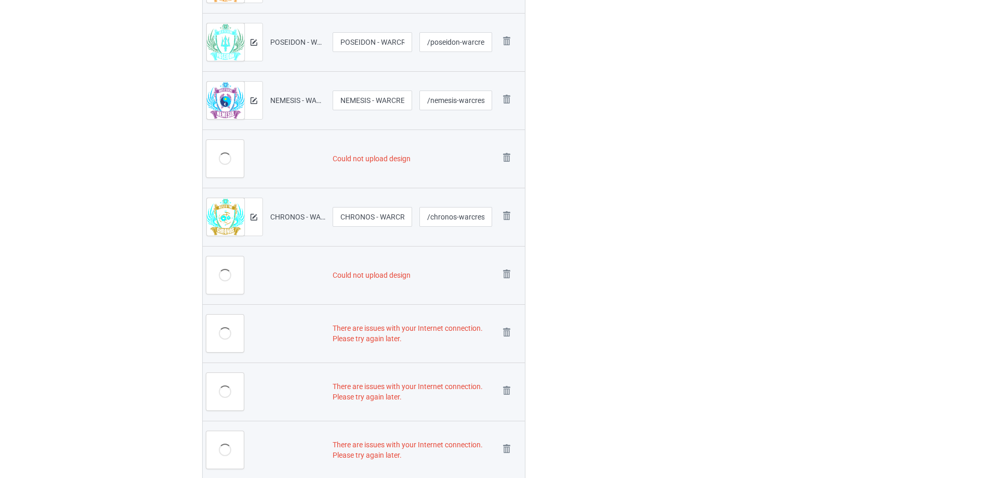
click at [0, 0] on img at bounding box center [0, 0] width 0 height 0
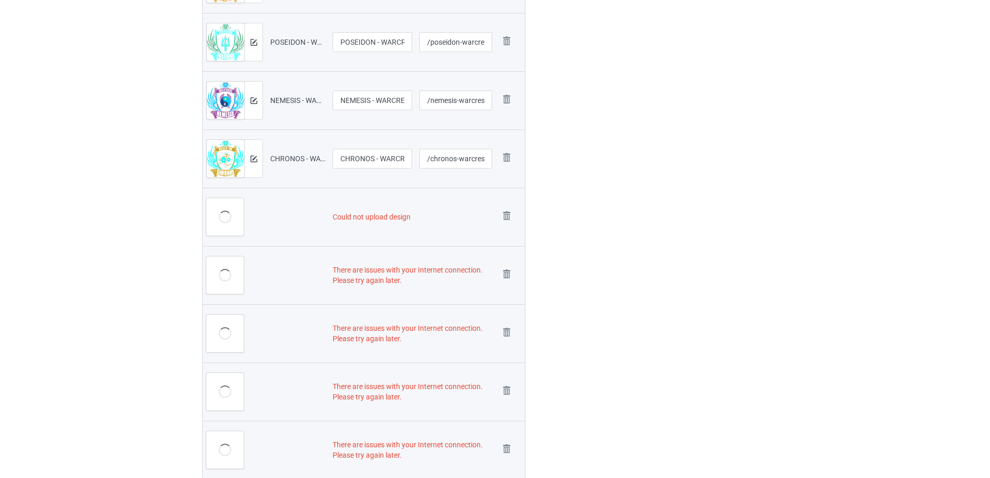
click at [0, 0] on img at bounding box center [0, 0] width 0 height 0
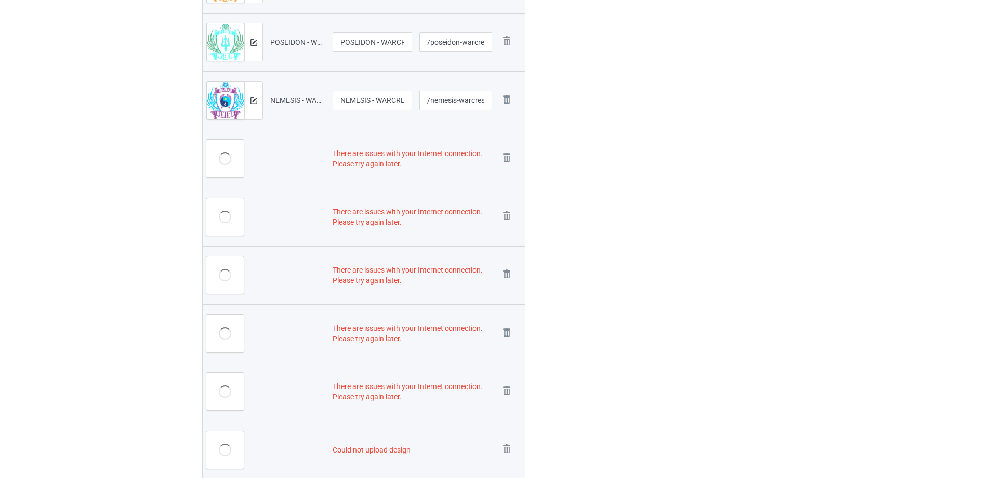
click at [0, 0] on img at bounding box center [0, 0] width 0 height 0
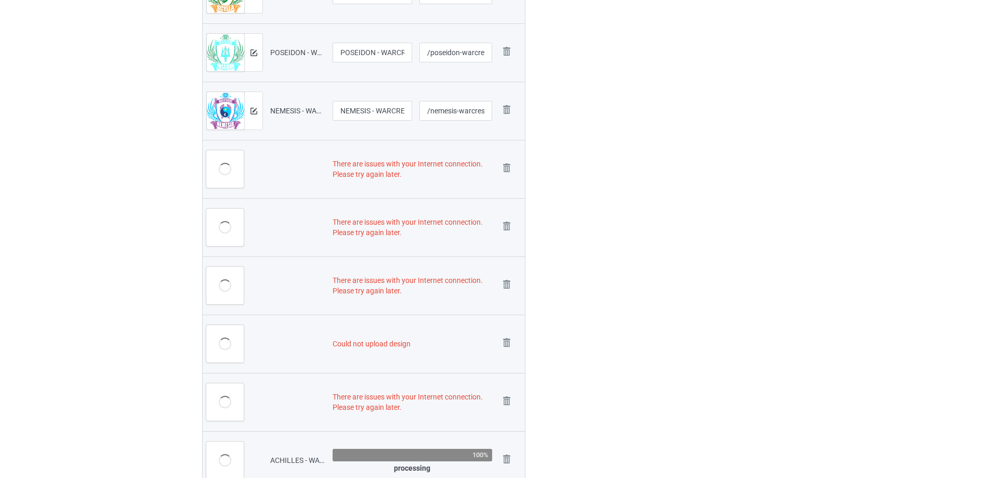
click at [0, 0] on img at bounding box center [0, 0] width 0 height 0
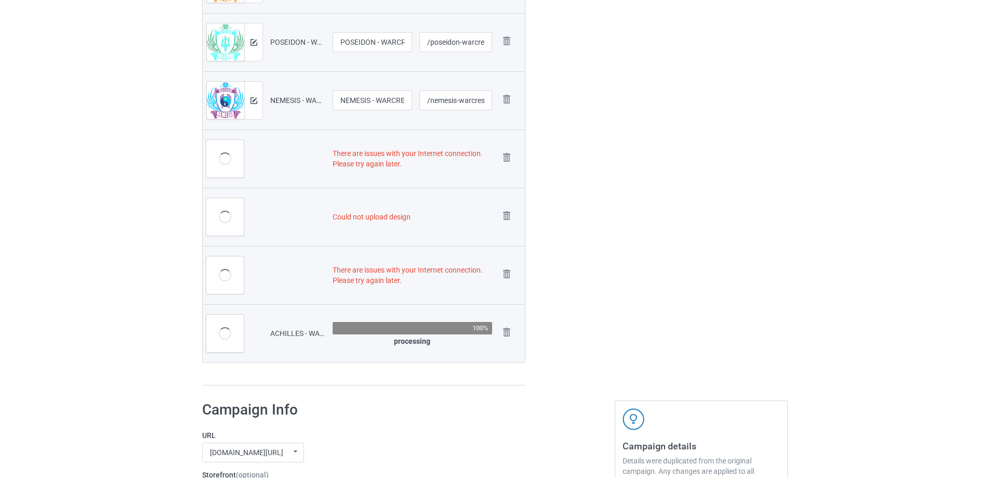
click at [0, 0] on img at bounding box center [0, 0] width 0 height 0
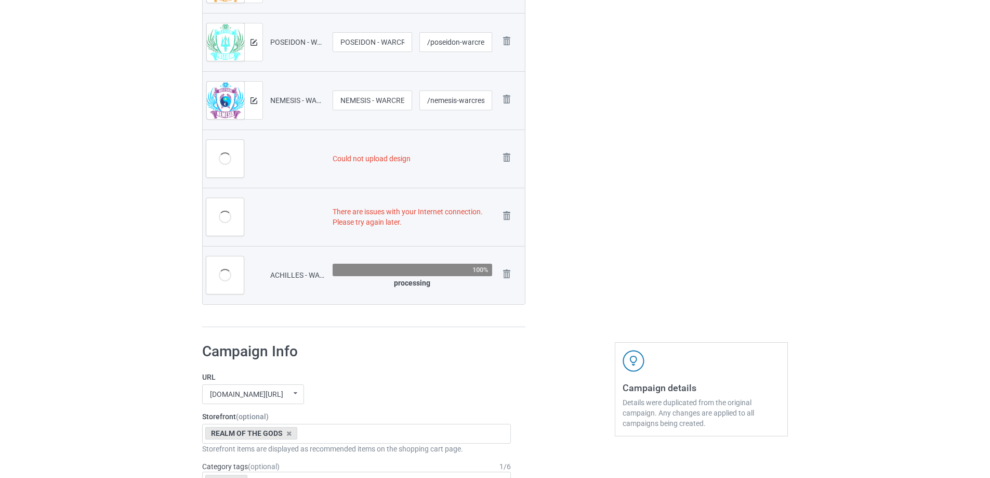
click at [0, 0] on img at bounding box center [0, 0] width 0 height 0
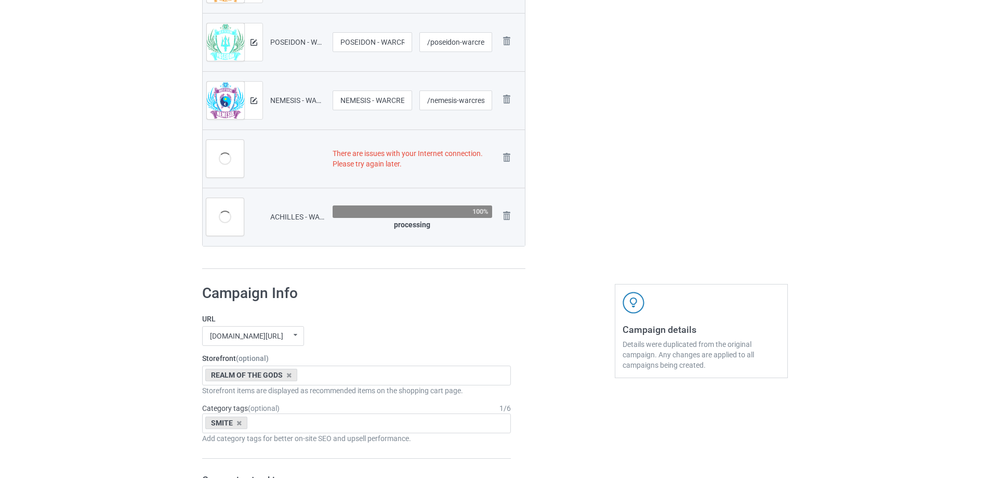
click at [0, 0] on img at bounding box center [0, 0] width 0 height 0
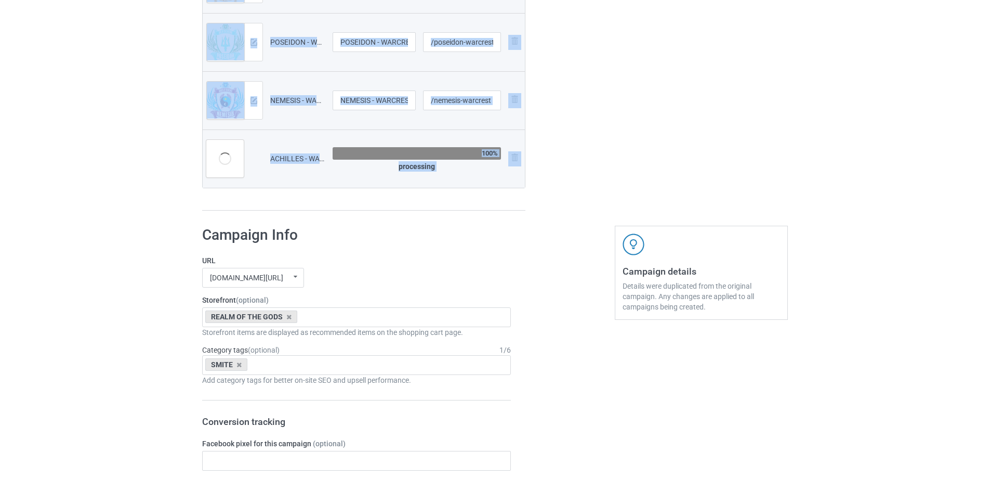
click at [507, 158] on td "Remove file" at bounding box center [515, 158] width 20 height 58
click at [519, 162] on img at bounding box center [514, 157] width 12 height 12
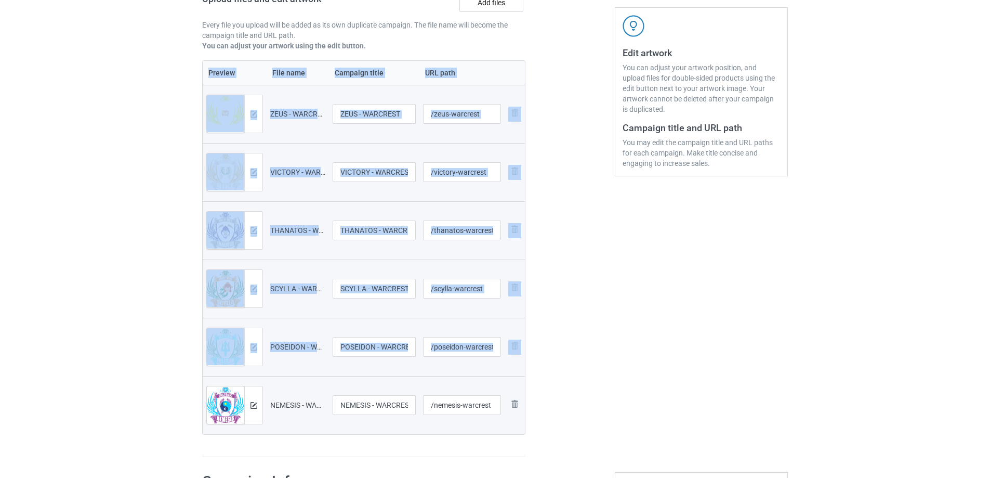
scroll to position [175, 0]
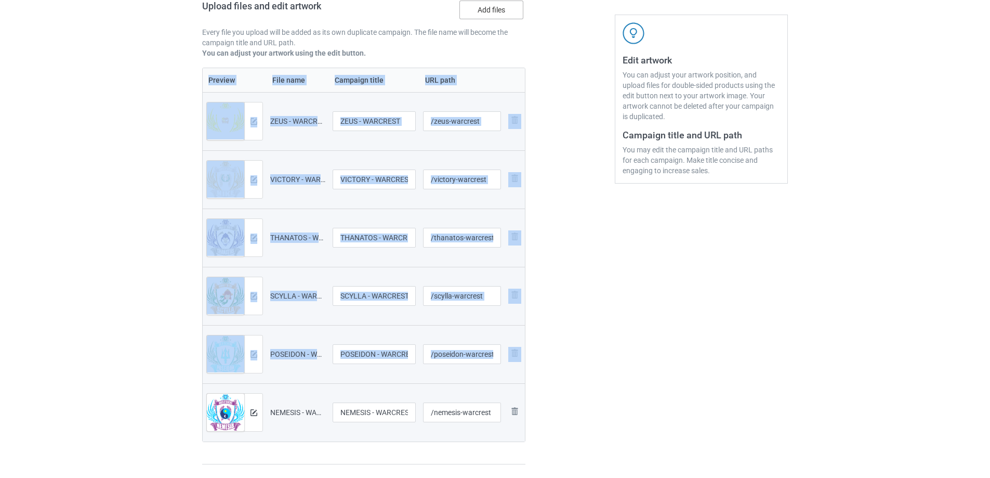
click at [484, 3] on label "Add files" at bounding box center [491, 10] width 64 height 19
click at [0, 0] on input "Add files" at bounding box center [0, 0] width 0 height 0
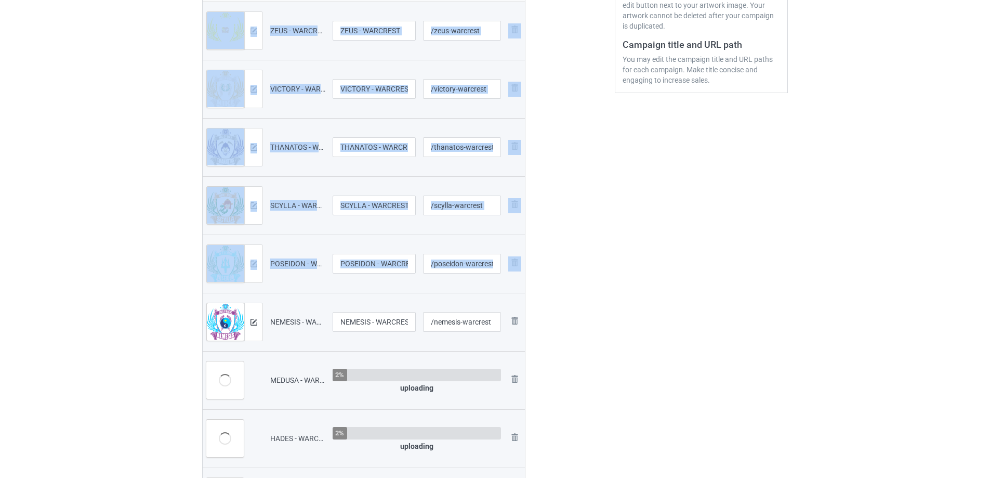
scroll to position [331, 0]
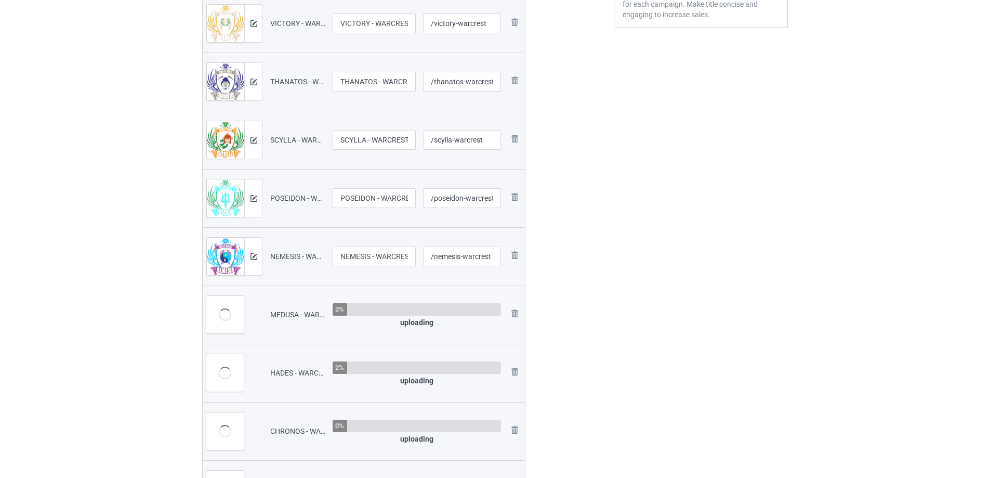
click at [568, 208] on div at bounding box center [570, 145] width 75 height 807
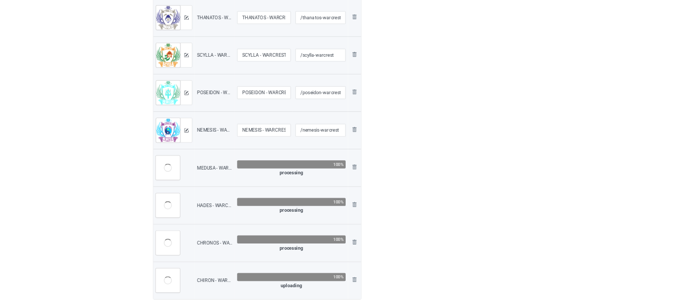
scroll to position [487, 0]
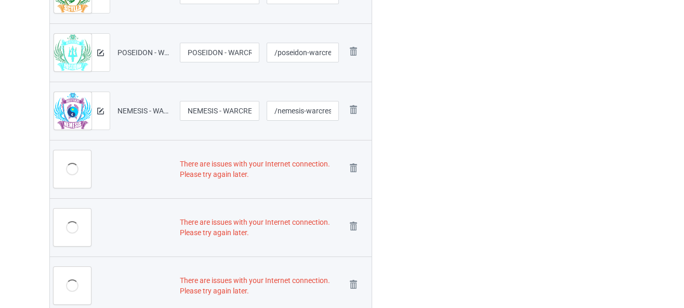
scroll to position [560, 0]
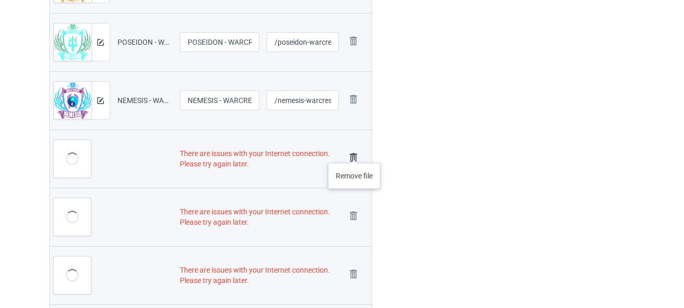
click at [354, 152] on img at bounding box center [353, 157] width 15 height 15
click at [354, 159] on img at bounding box center [353, 157] width 15 height 15
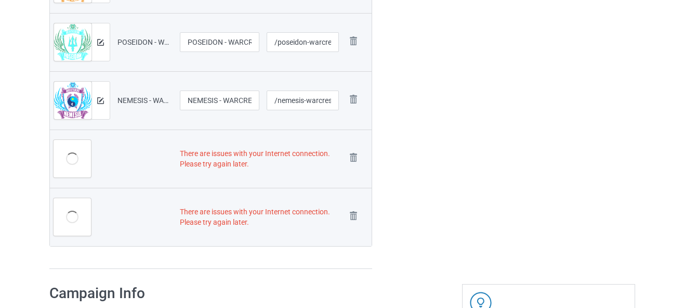
click at [0, 0] on img at bounding box center [0, 0] width 0 height 0
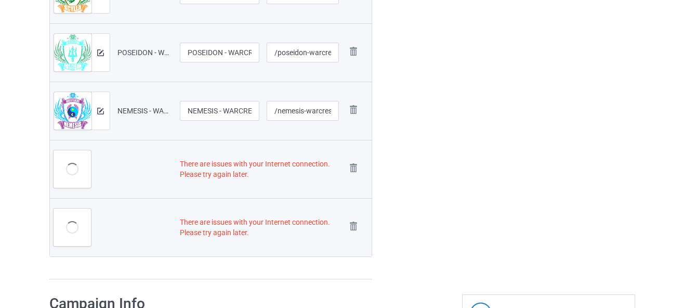
click at [0, 0] on img at bounding box center [0, 0] width 0 height 0
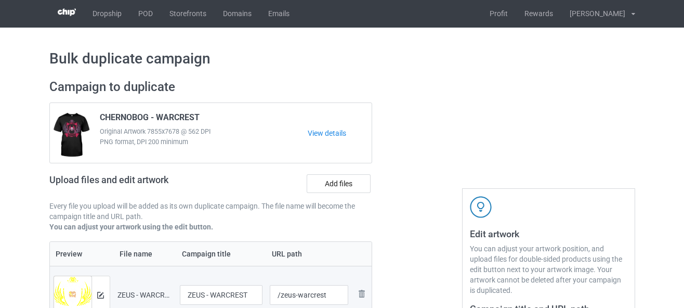
scroll to position [0, 0]
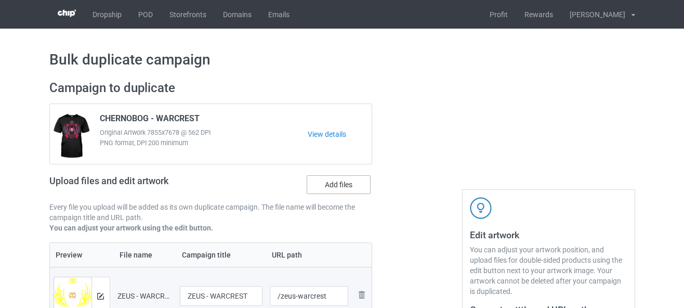
click at [316, 186] on label "Add files" at bounding box center [339, 184] width 64 height 19
click at [0, 0] on input "Add files" at bounding box center [0, 0] width 0 height 0
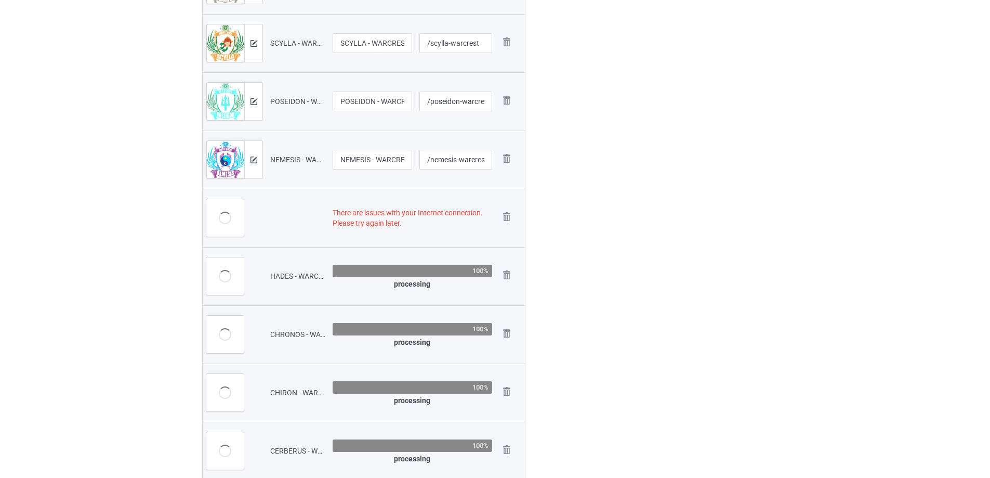
scroll to position [469, 0]
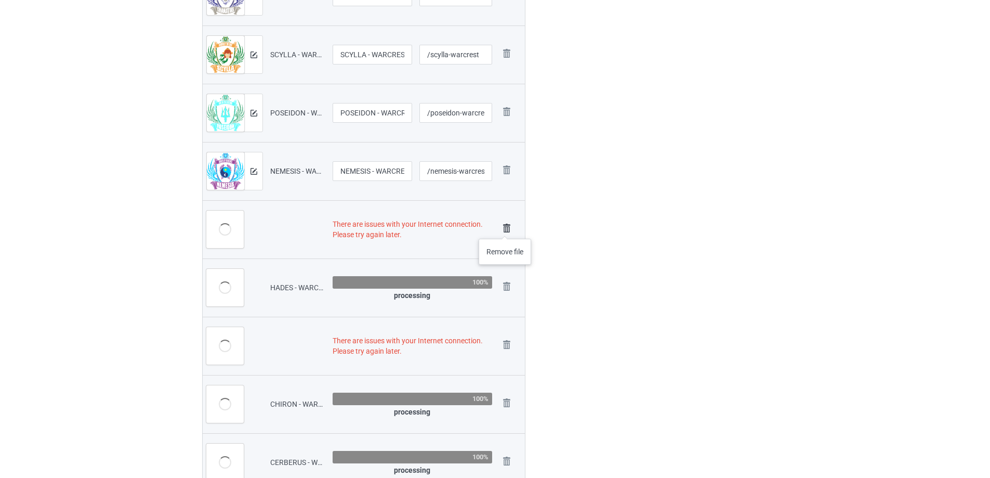
click at [505, 228] on img at bounding box center [506, 228] width 15 height 15
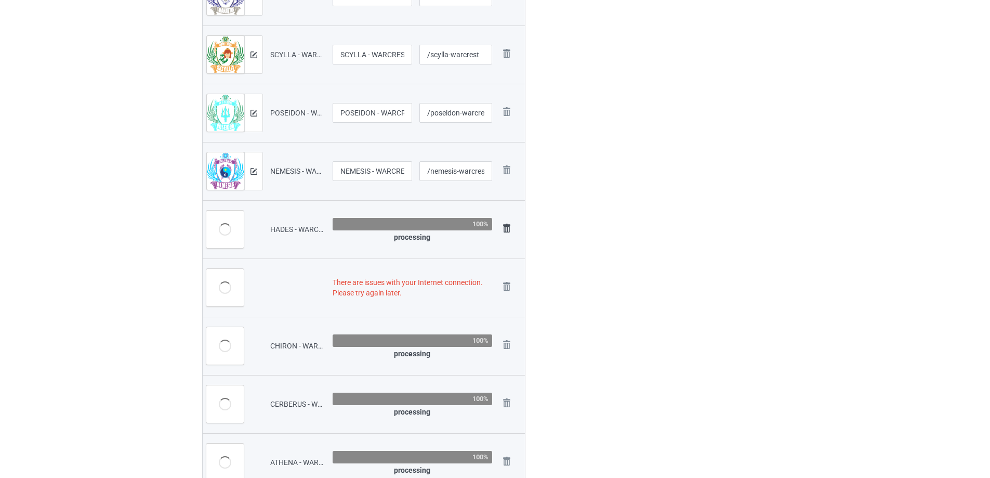
click at [510, 227] on img at bounding box center [506, 228] width 15 height 15
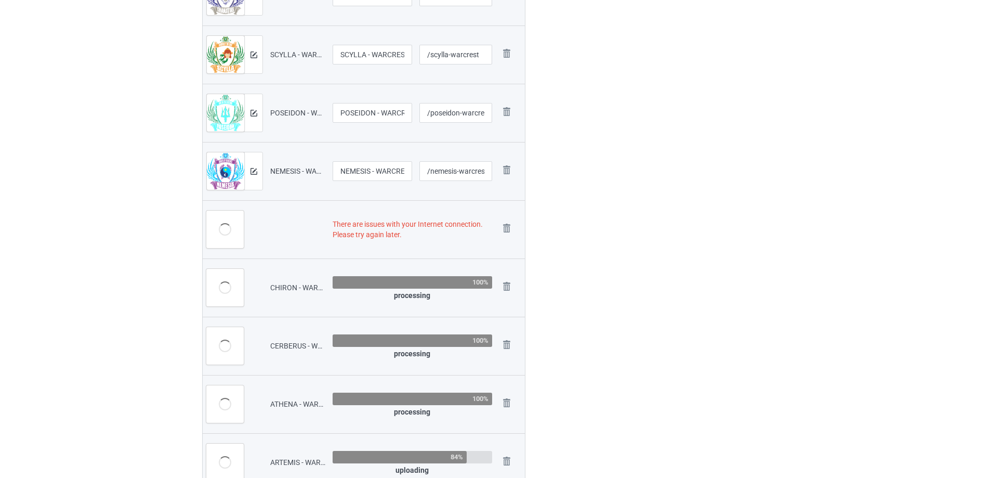
click at [0, 0] on img at bounding box center [0, 0] width 0 height 0
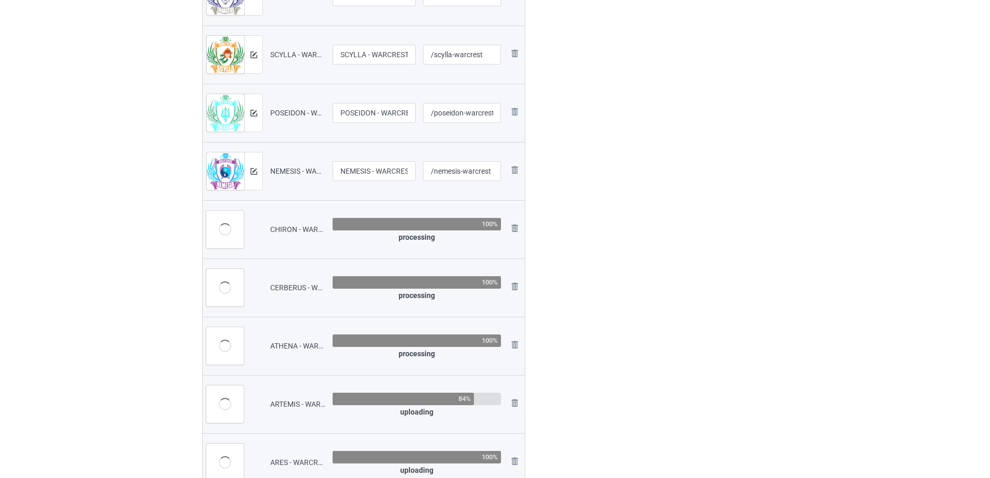
click at [0, 0] on img at bounding box center [0, 0] width 0 height 0
click at [512, 227] on img at bounding box center [514, 228] width 12 height 12
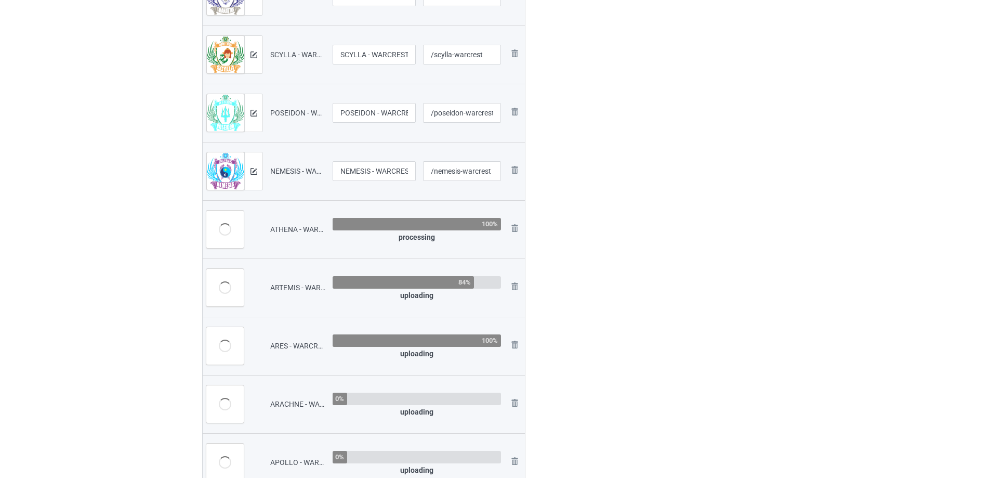
click at [0, 0] on img at bounding box center [0, 0] width 0 height 0
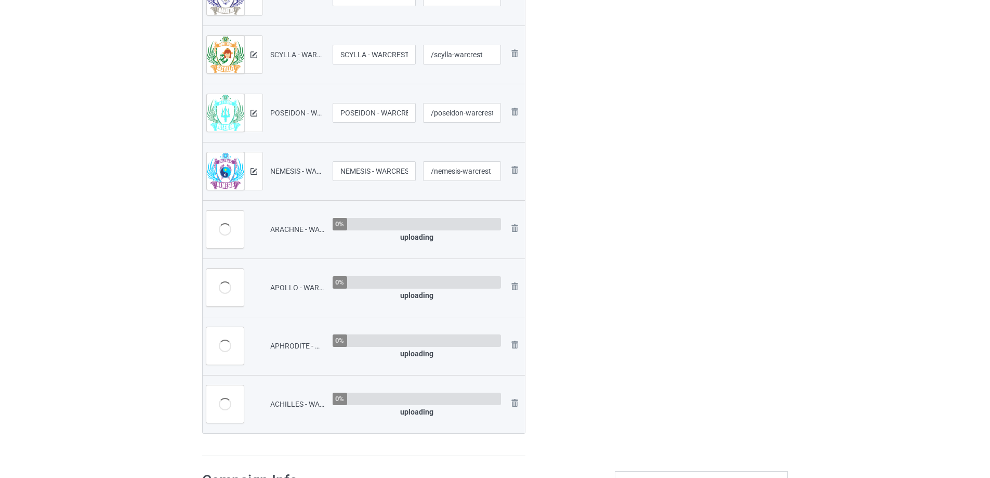
click at [0, 0] on img at bounding box center [0, 0] width 0 height 0
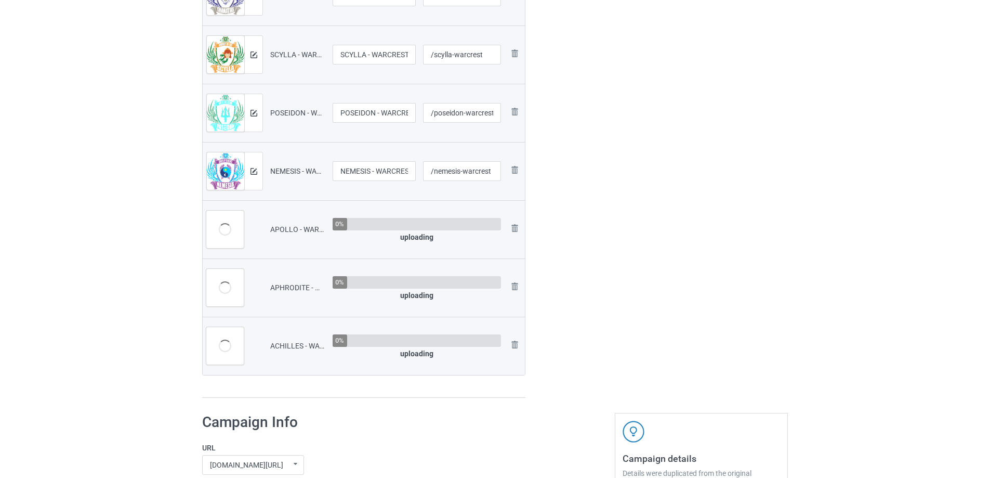
click at [0, 0] on img at bounding box center [0, 0] width 0 height 0
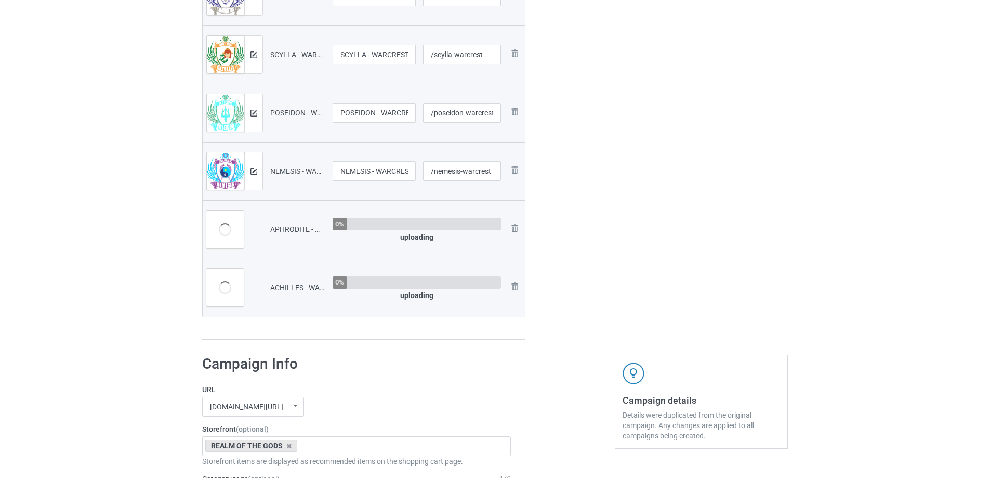
click at [0, 0] on img at bounding box center [0, 0] width 0 height 0
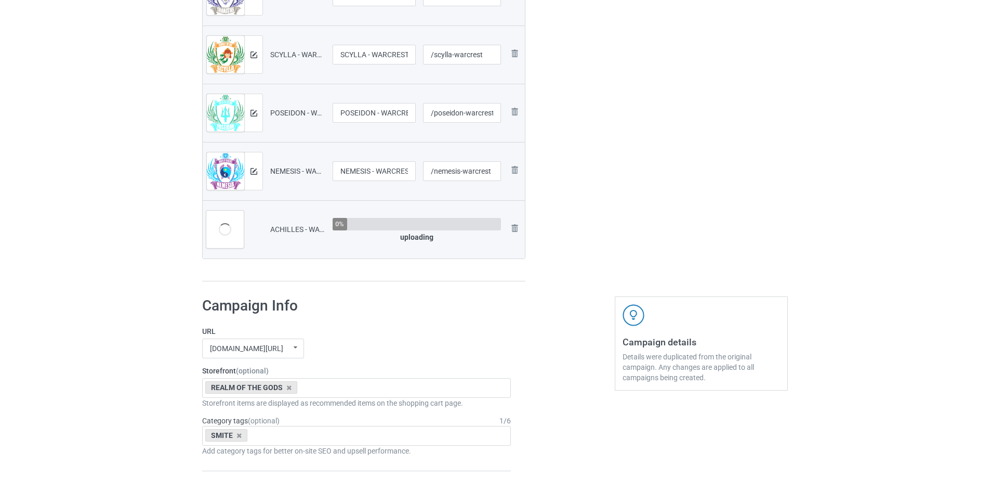
click at [0, 0] on img at bounding box center [0, 0] width 0 height 0
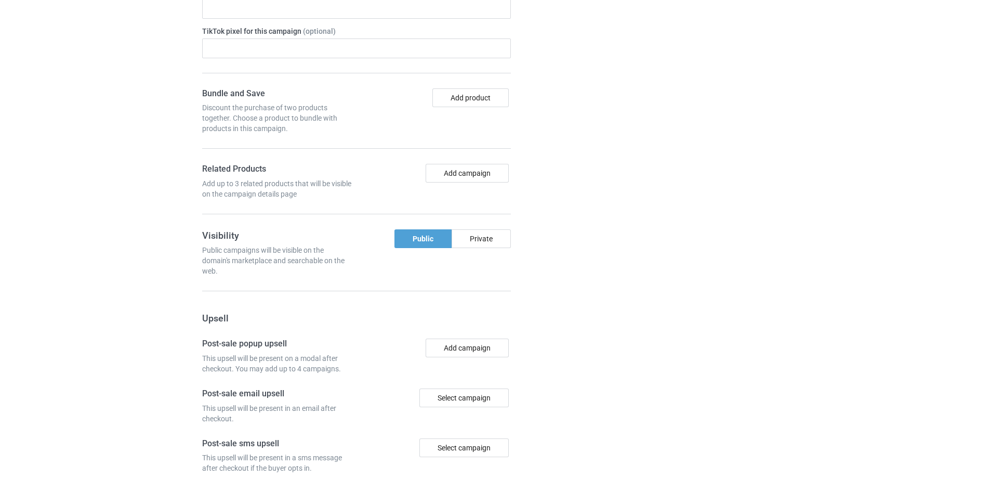
scroll to position [1137, 0]
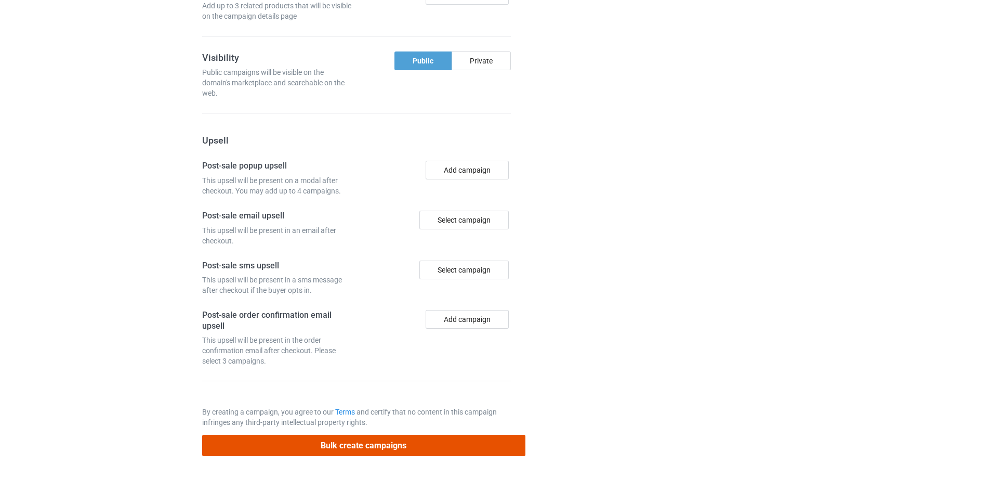
click at [369, 441] on button "Bulk create campaigns" at bounding box center [363, 445] width 323 height 21
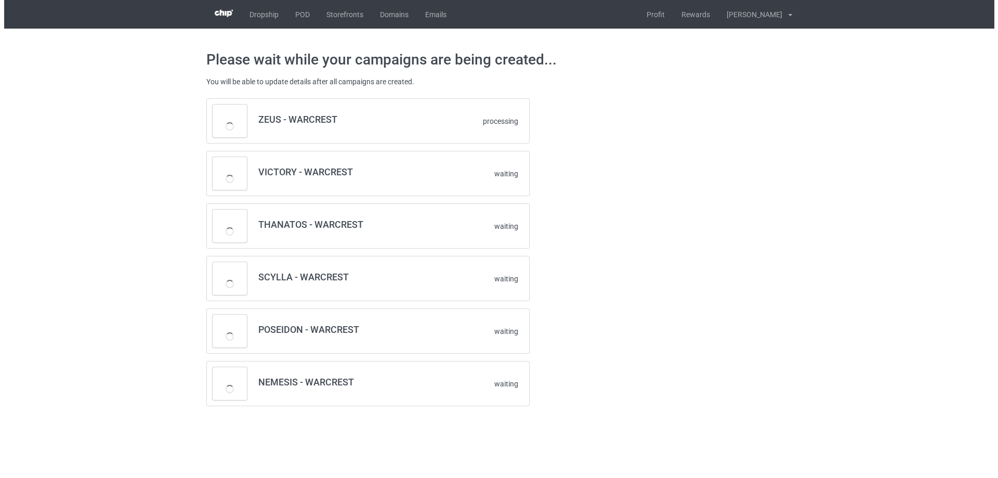
scroll to position [0, 0]
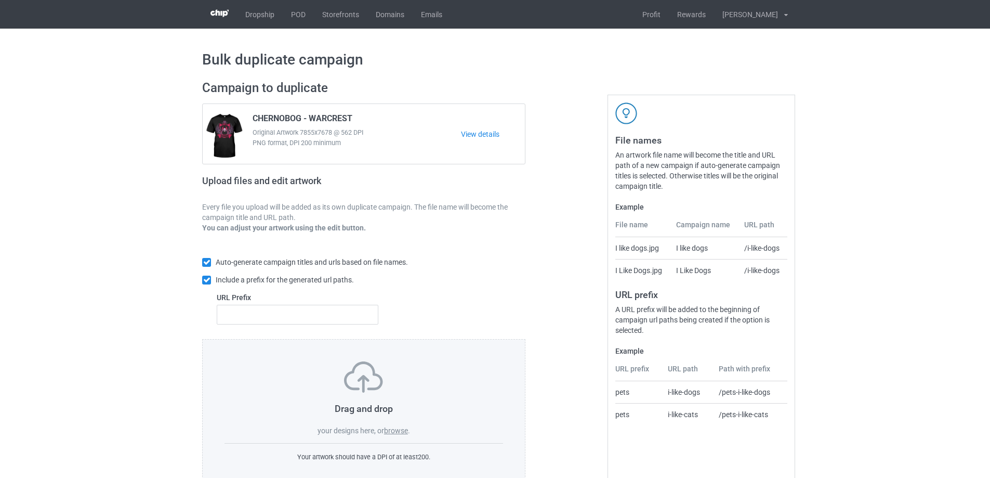
click at [401, 430] on label "browse" at bounding box center [396, 430] width 24 height 8
click at [0, 0] on input "browse" at bounding box center [0, 0] width 0 height 0
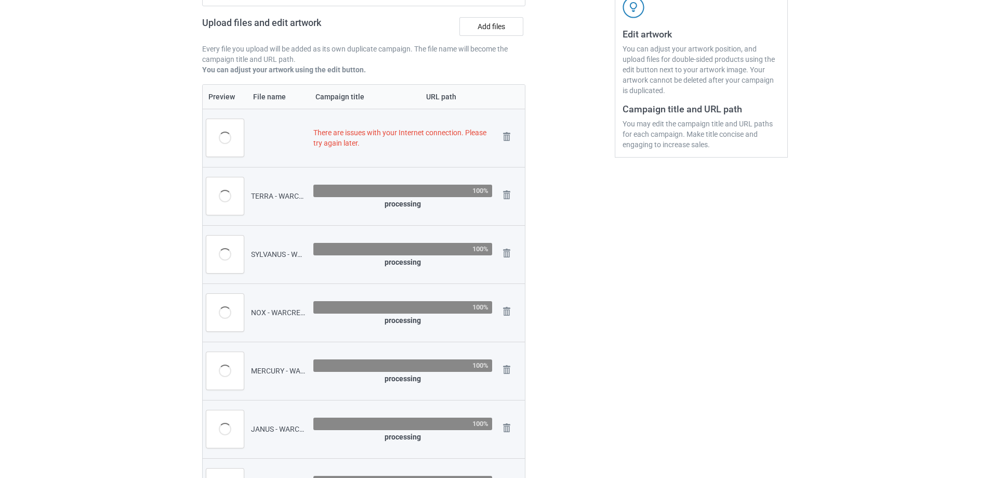
scroll to position [208, 0]
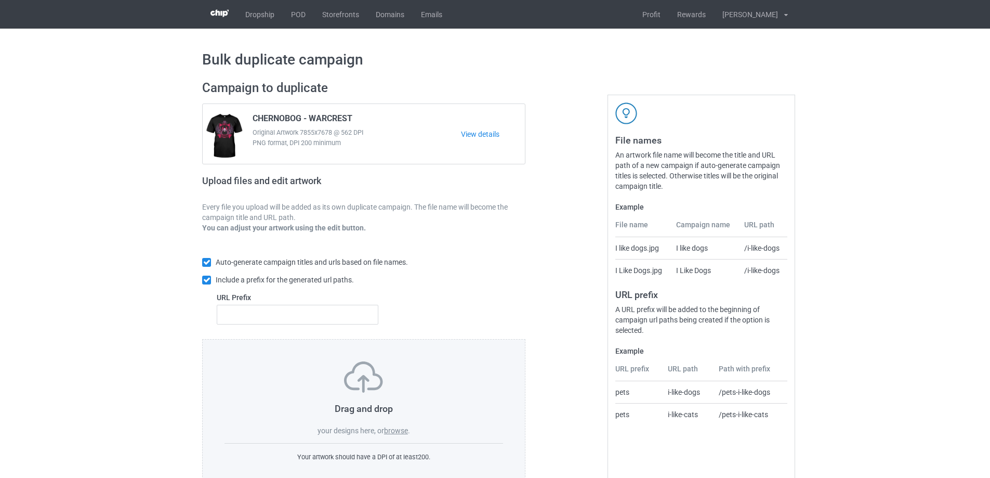
click at [401, 435] on label "browse" at bounding box center [396, 430] width 24 height 8
click at [0, 0] on input "browse" at bounding box center [0, 0] width 0 height 0
click at [400, 435] on label "browse" at bounding box center [396, 430] width 24 height 8
click at [0, 0] on input "browse" at bounding box center [0, 0] width 0 height 0
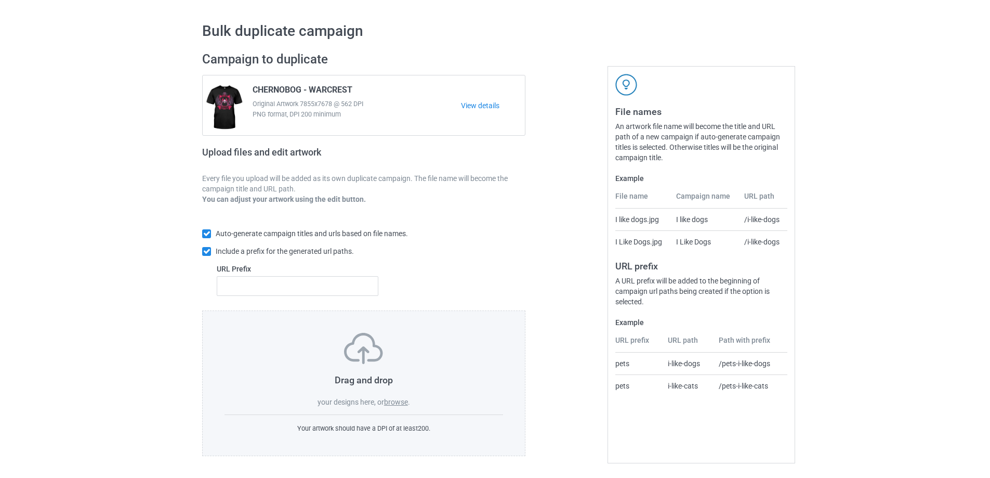
scroll to position [29, 0]
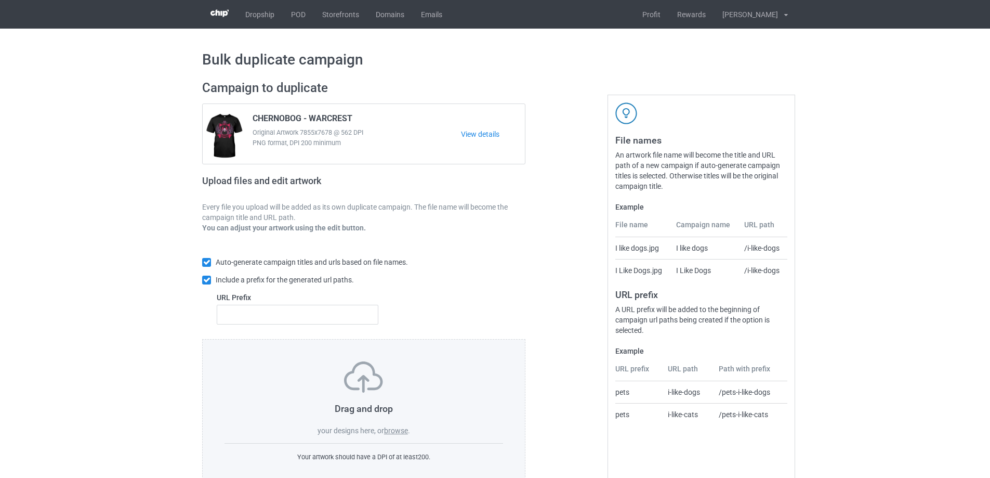
click at [398, 434] on label "browse" at bounding box center [396, 430] width 24 height 8
click at [0, 0] on input "browse" at bounding box center [0, 0] width 0 height 0
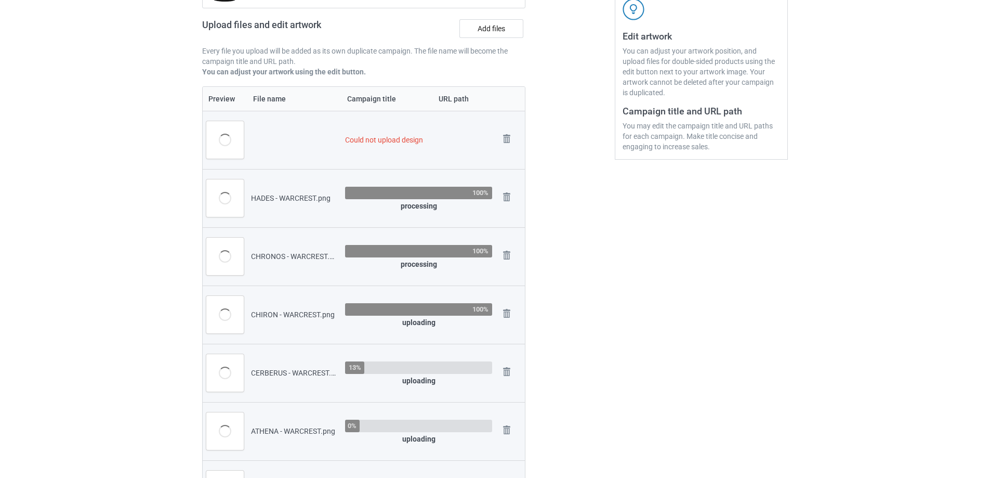
scroll to position [209, 0]
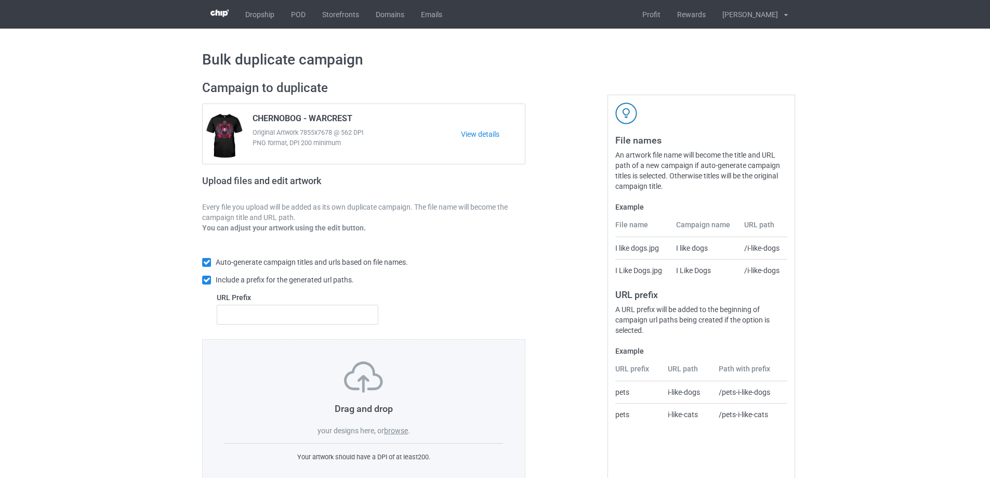
click at [393, 432] on label "browse" at bounding box center [396, 430] width 24 height 8
click at [0, 0] on input "browse" at bounding box center [0, 0] width 0 height 0
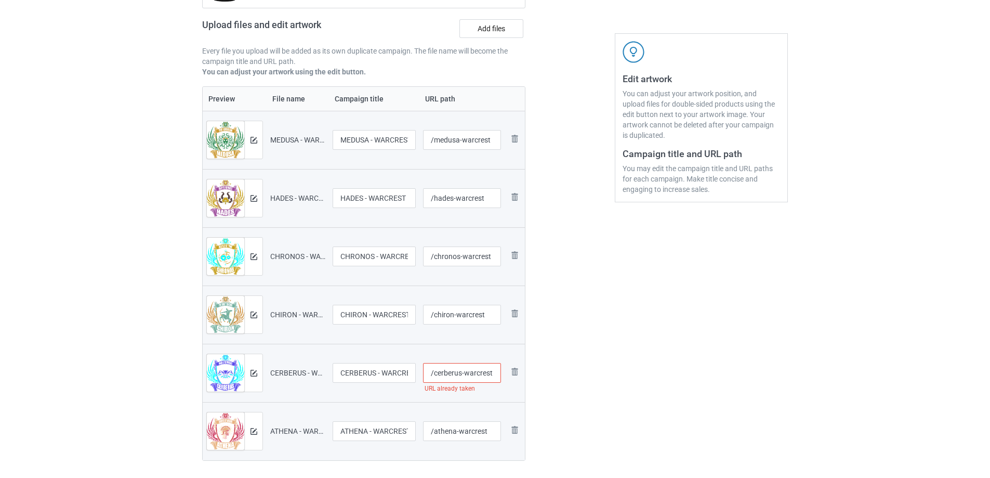
scroll to position [364, 0]
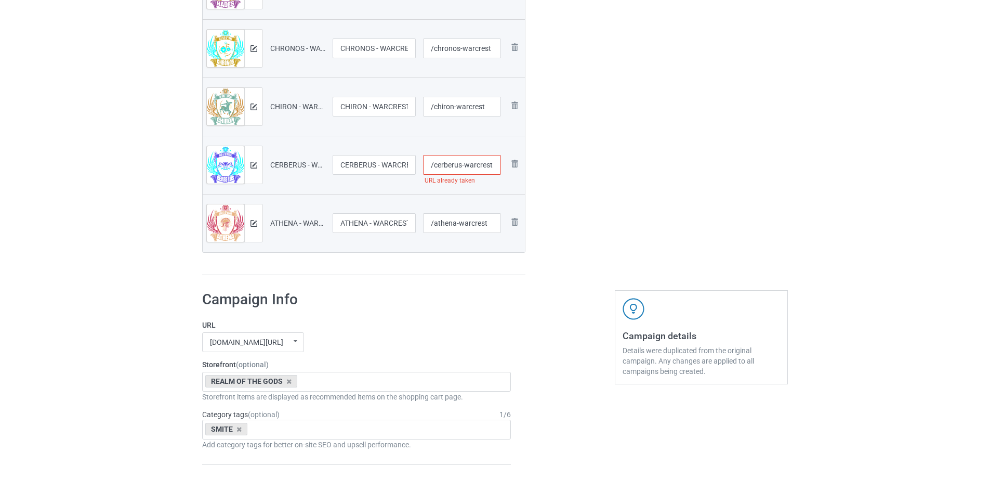
click at [484, 165] on input "/cerberus-warcrest" at bounding box center [462, 165] width 78 height 20
type input "/cerberus-warcrest2"
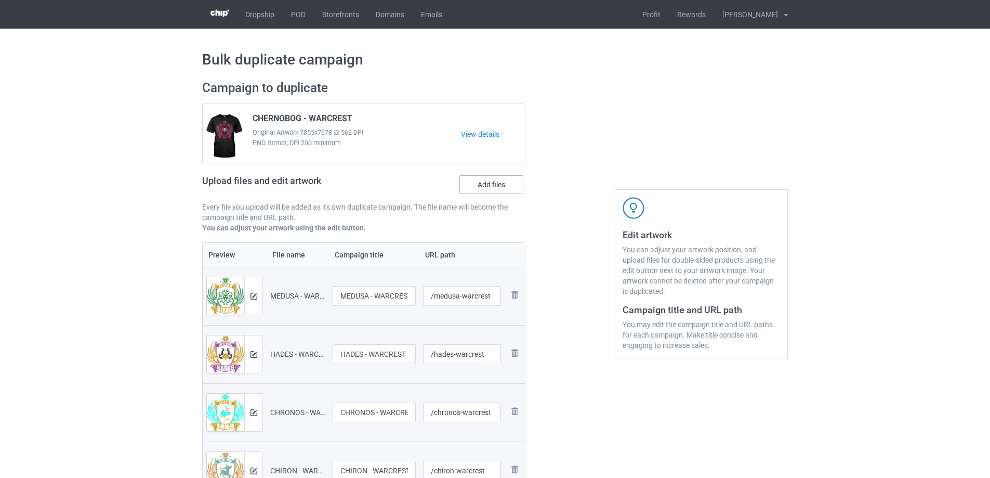
click at [503, 188] on label "Add files" at bounding box center [491, 184] width 64 height 19
click at [0, 0] on input "Add files" at bounding box center [0, 0] width 0 height 0
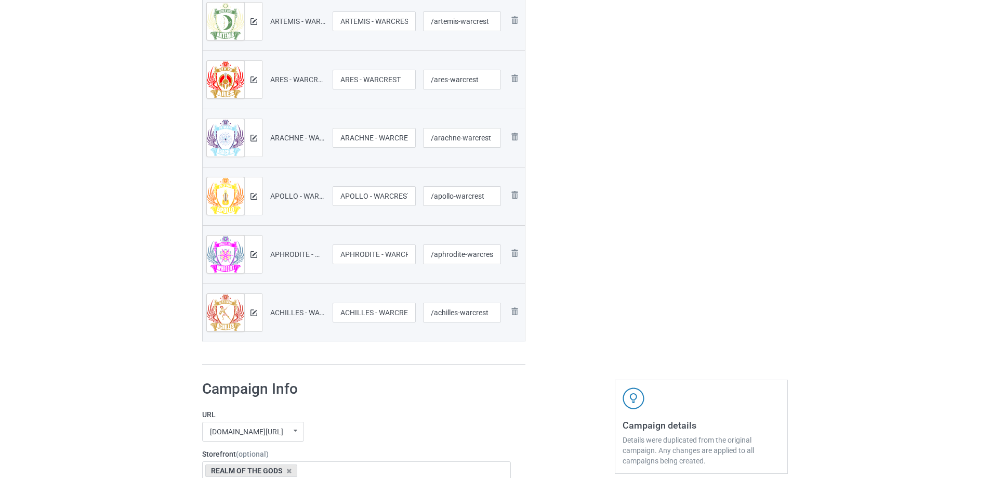
scroll to position [780, 0]
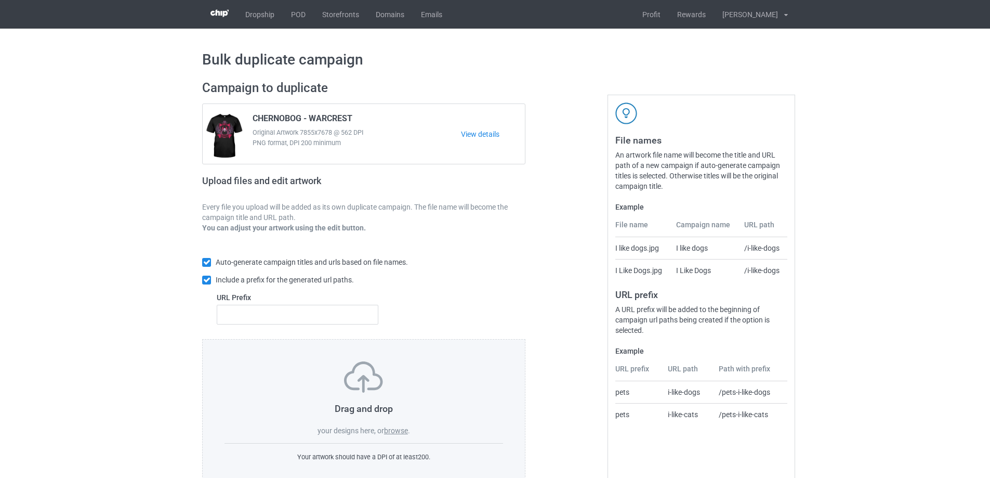
click at [397, 429] on label "browse" at bounding box center [396, 430] width 24 height 8
click at [0, 0] on input "browse" at bounding box center [0, 0] width 0 height 0
click at [398, 433] on label "browse" at bounding box center [396, 430] width 24 height 8
click at [0, 0] on input "browse" at bounding box center [0, 0] width 0 height 0
